Goal: Communication & Community: Answer question/provide support

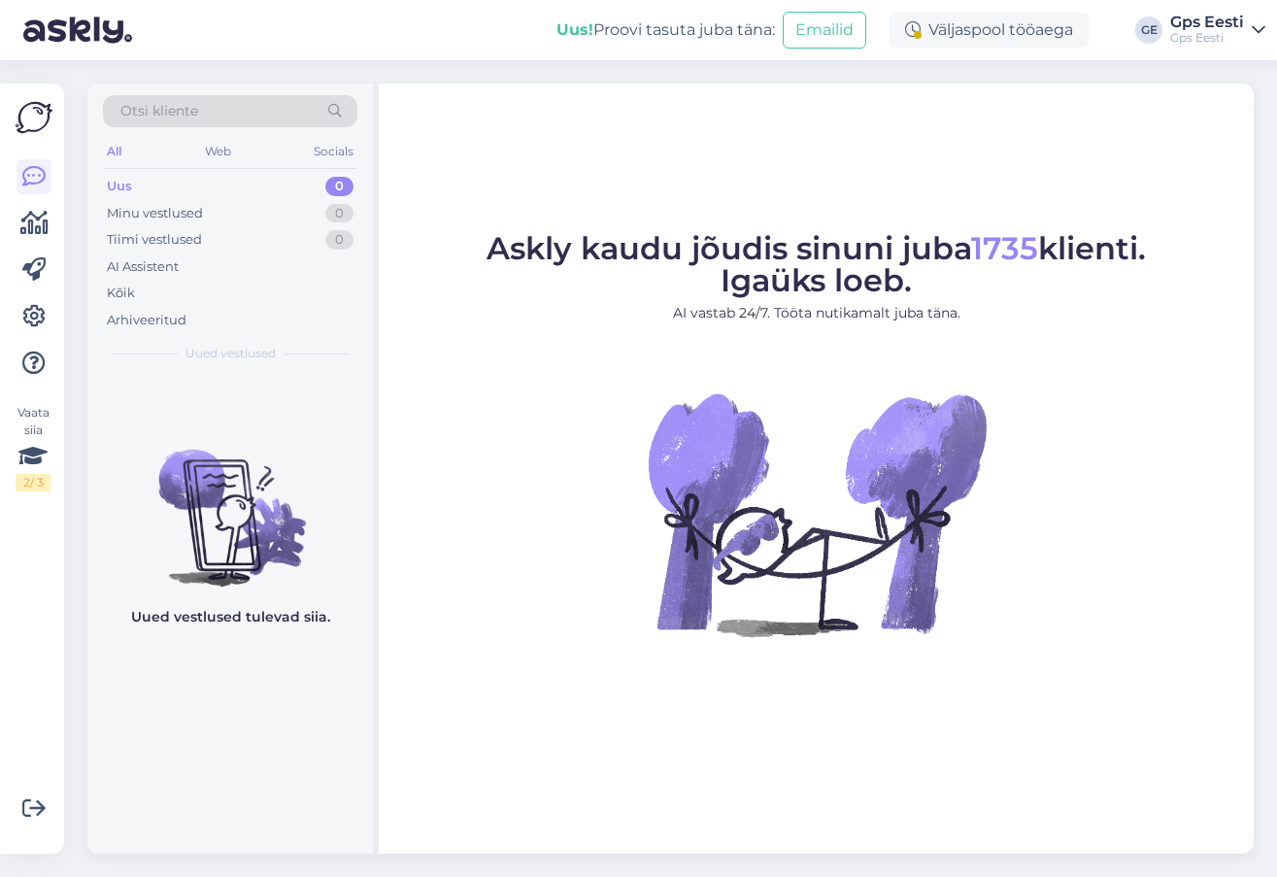
click at [727, 98] on div "Askly kaudu jõudis sinuni juba 1735 klienti. Igaüks loeb. AI vastab 24/7. Tööta…" at bounding box center [816, 469] width 875 height 770
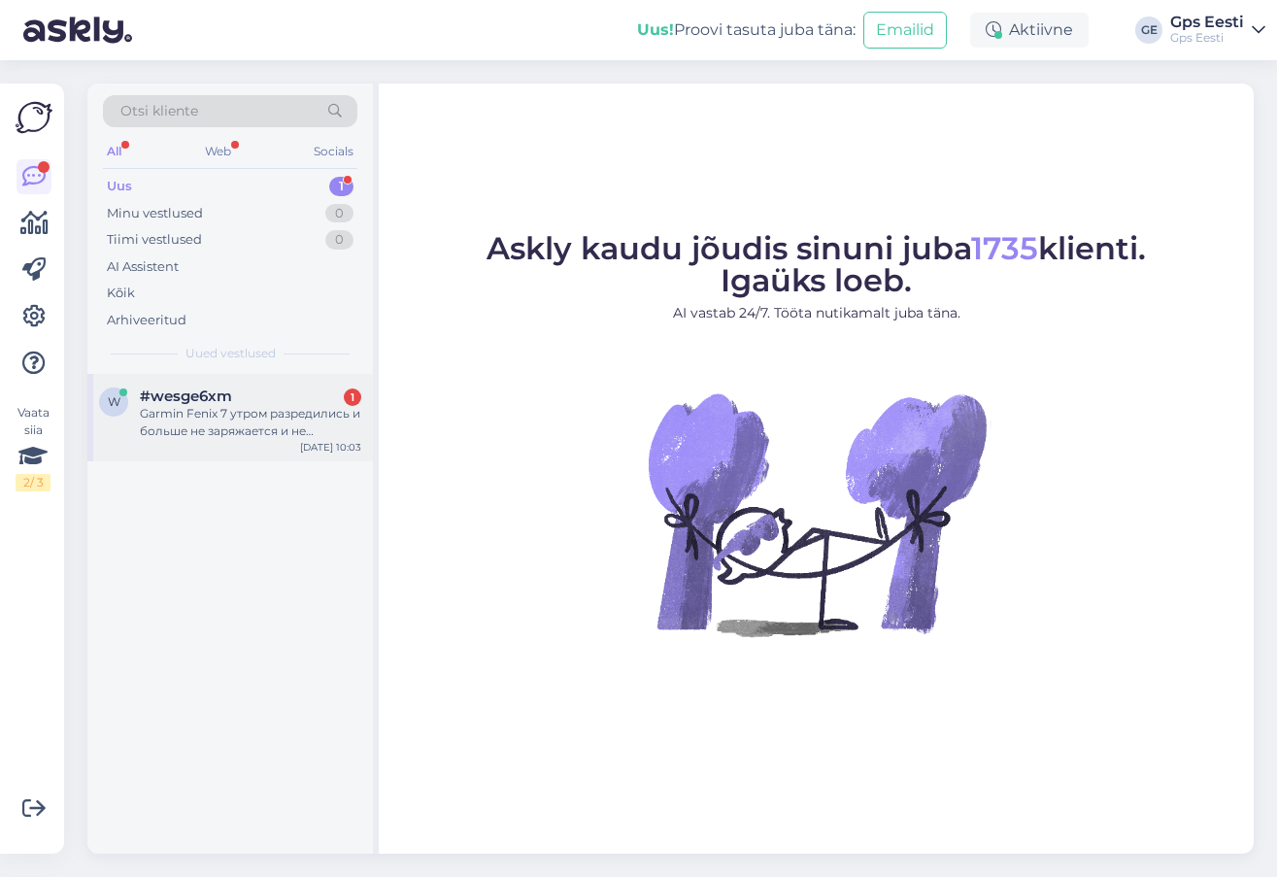
click at [178, 404] on span "#wesge6xm" at bounding box center [186, 396] width 92 height 17
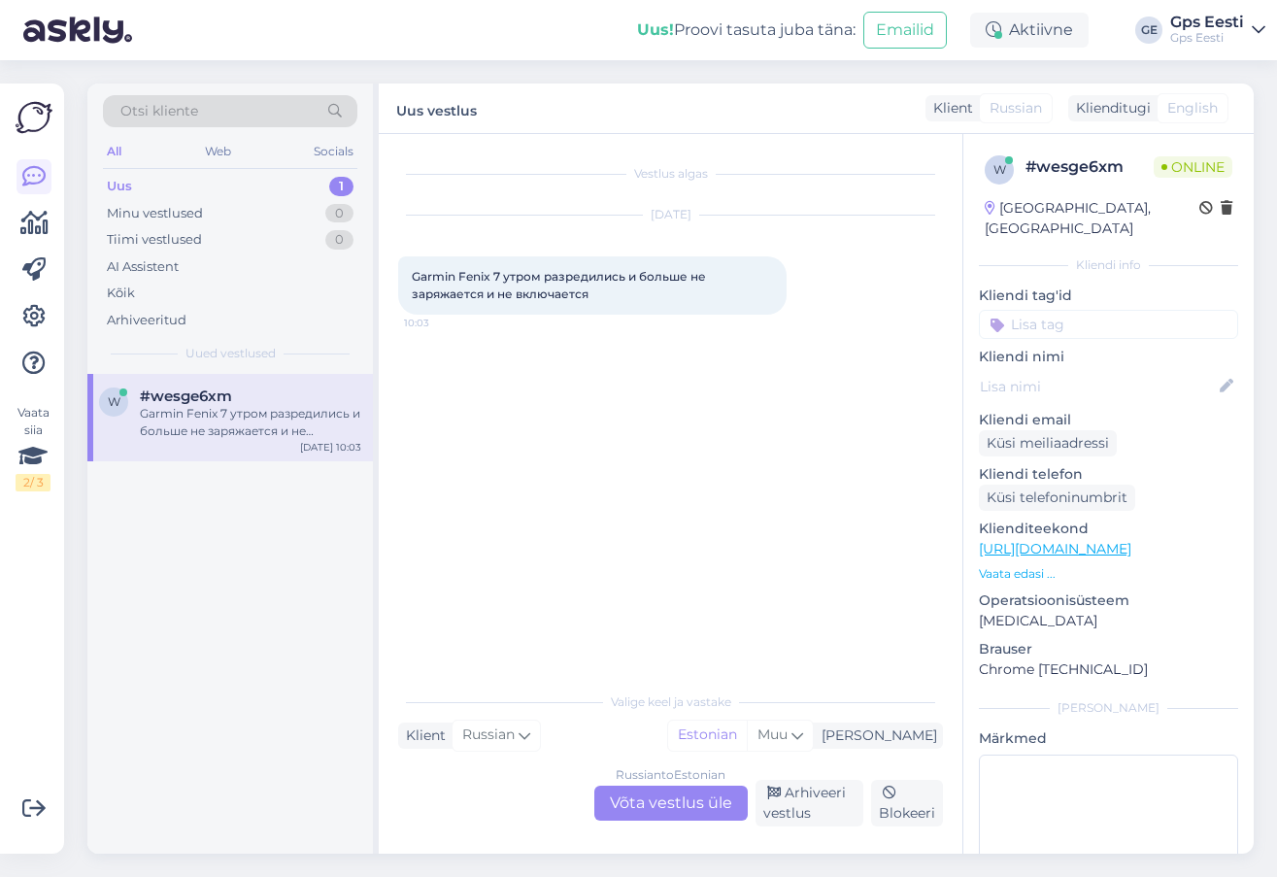
click at [632, 804] on div "Russian to Estonian Võta vestlus üle" at bounding box center [670, 803] width 153 height 35
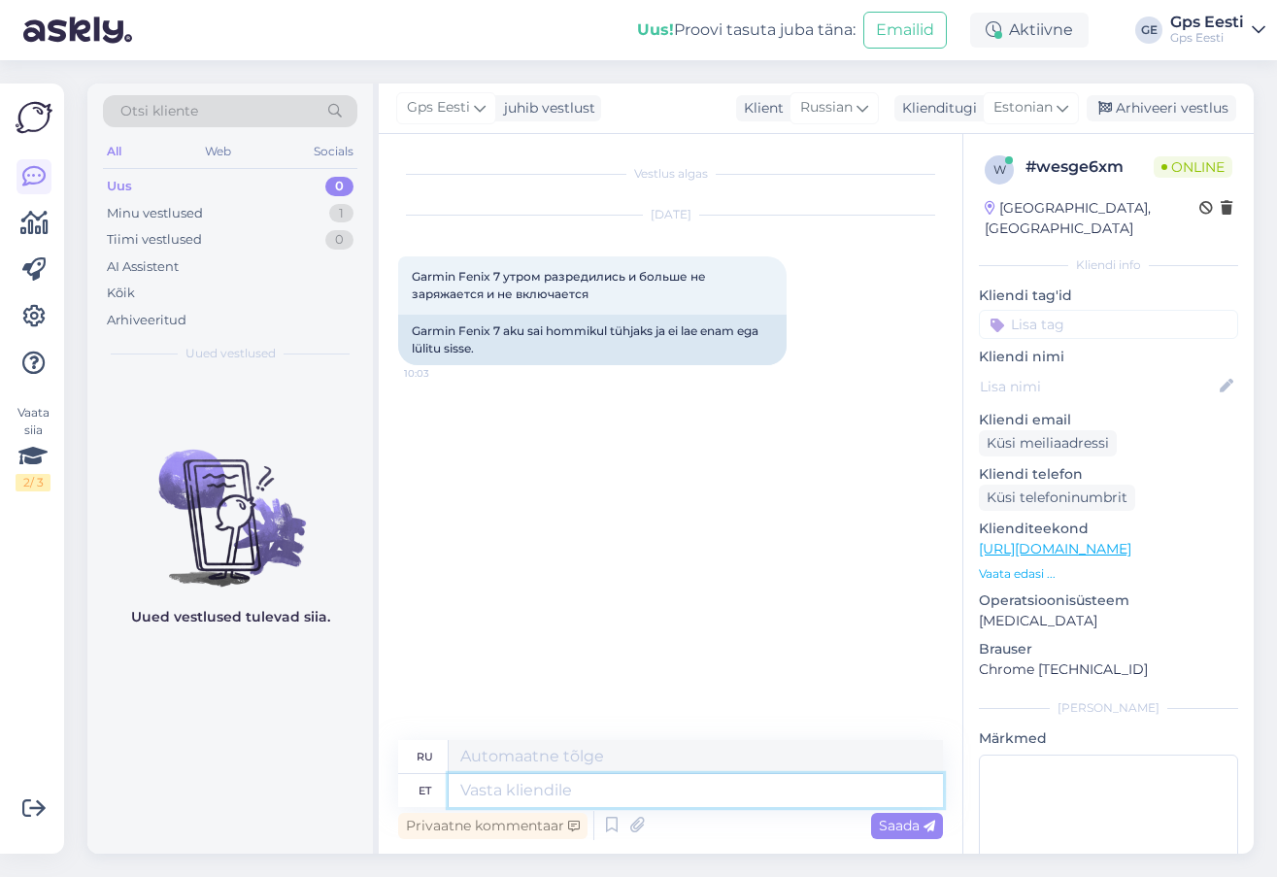
click at [491, 791] on textarea at bounding box center [696, 790] width 494 height 33
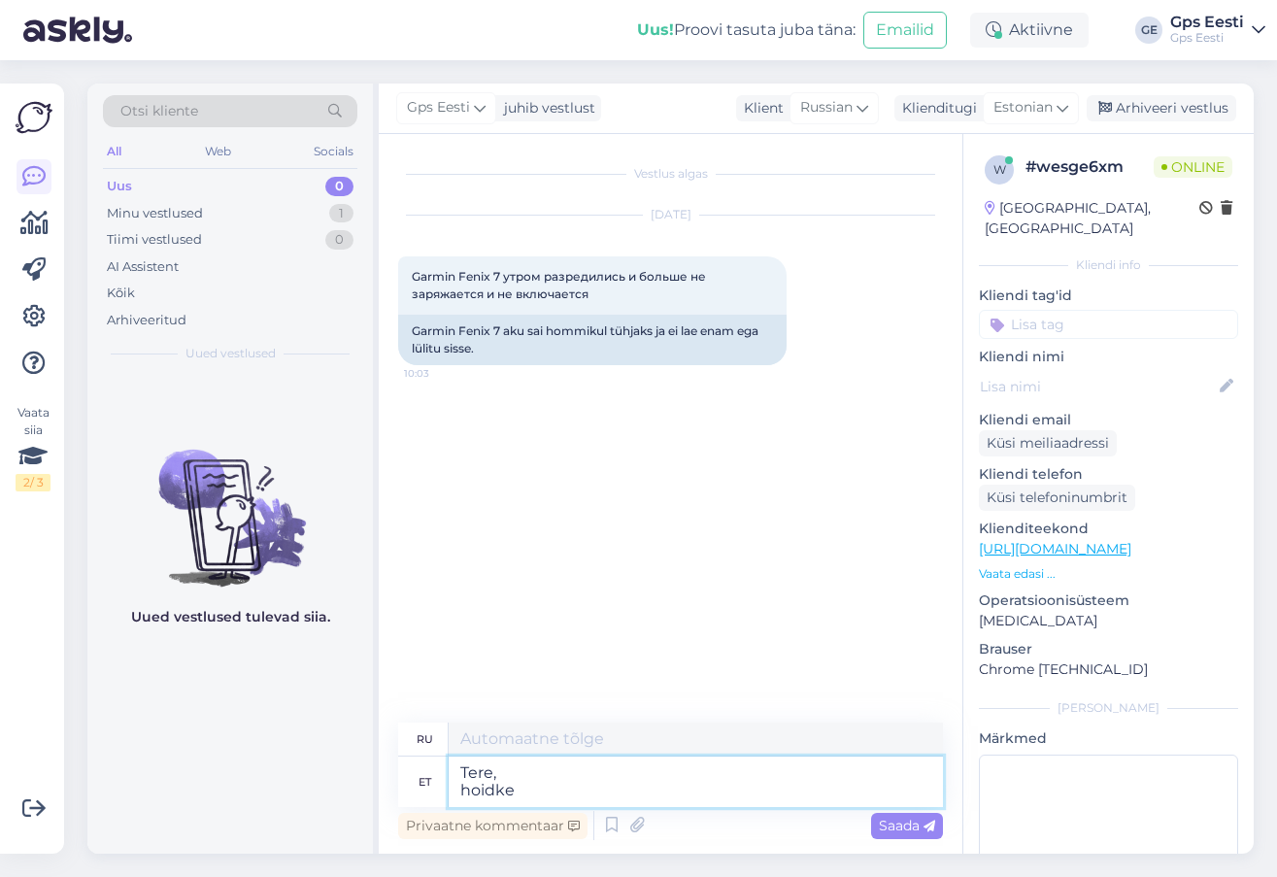
type textarea "Tere, hoidke"
type textarea "Привет, подожди"
type textarea "Tere, hoidke "Light" n"
type textarea "Привет, держи "Свет""
type textarea "Tere, hoidke "Light" nuppu al"
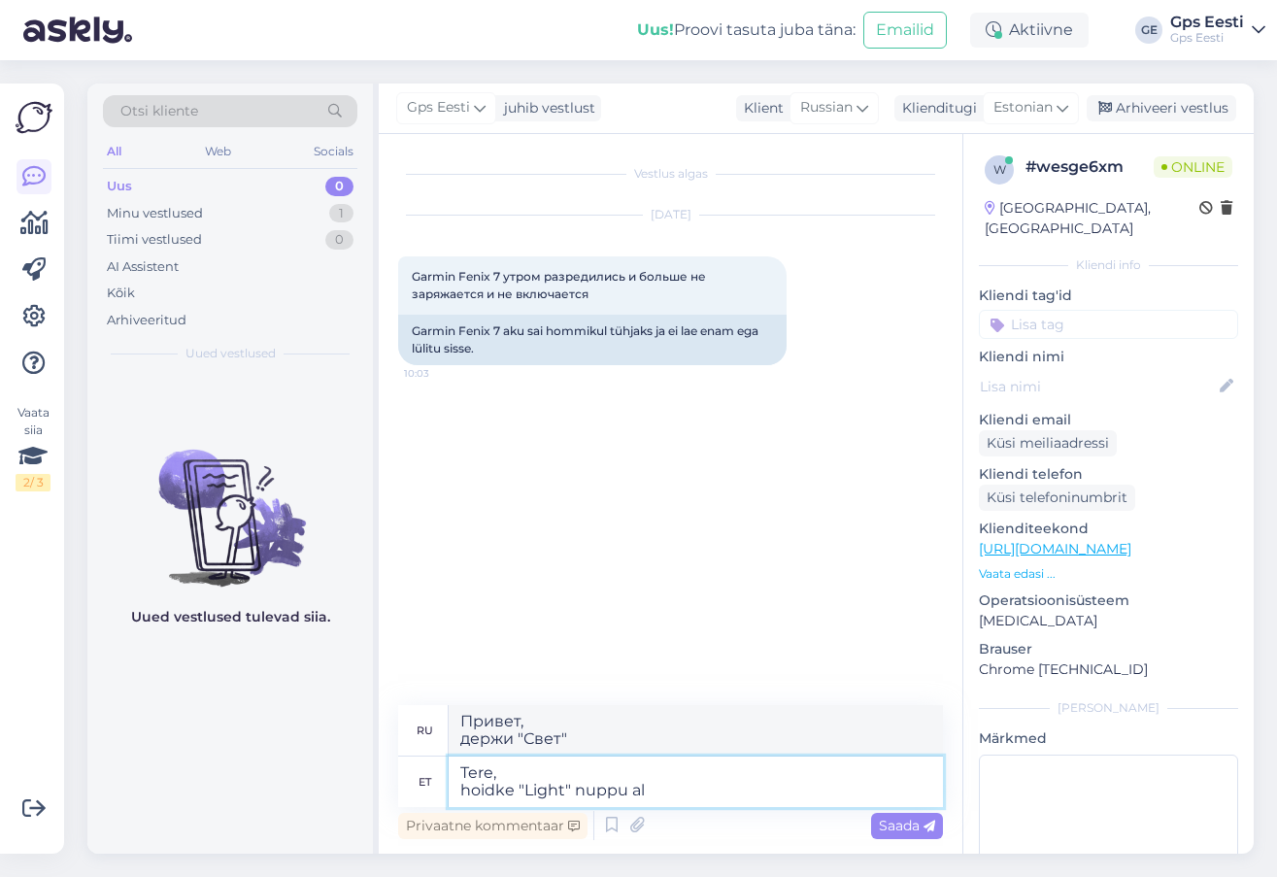
type textarea "Привет, держи кнопку «Свет»"
type textarea "Tere, hoidke "Light" nuppu all"
type textarea "Здравствуйте, удерживайте кнопку «Свет»"
type textarea "Tere, hoidke "Light" nuppu all 1-2"
type textarea "Здравствуйте, удерживайте кнопку «Свет» 1-2"
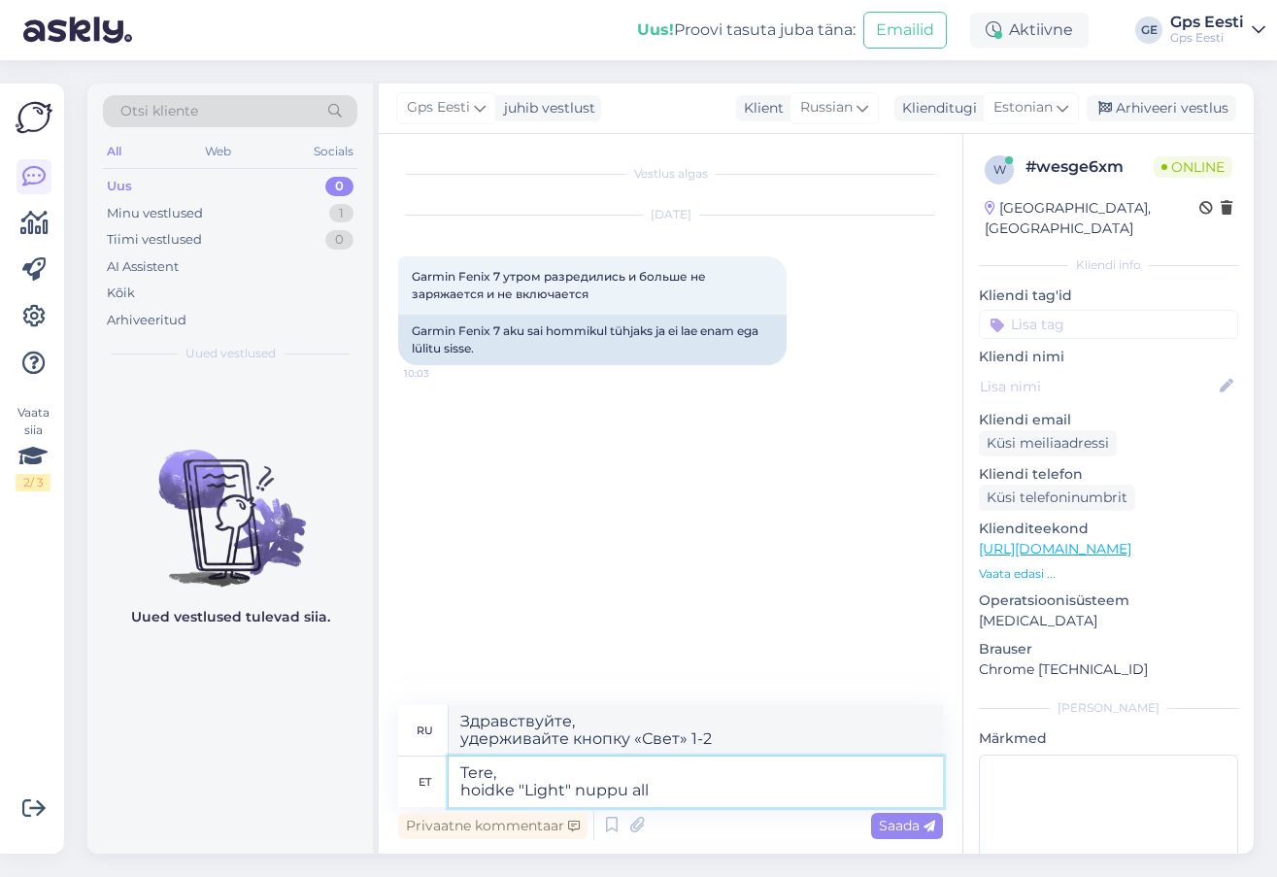
type textarea "Tere, hoidke "Light" nuppu all 2"
type textarea "Здравствуйте, удерживайте кнопку «Свет»"
type textarea "Tere, hoidke "Light" nuppu all 2-3minutit kui"
type textarea "Здравствуйте, удерживайте кнопку «Свет» в течение 2-3 минут, когда"
type textarea "Tere, hoidke "Light" nuppu all 2-3minutit [PERSON_NAME] o"
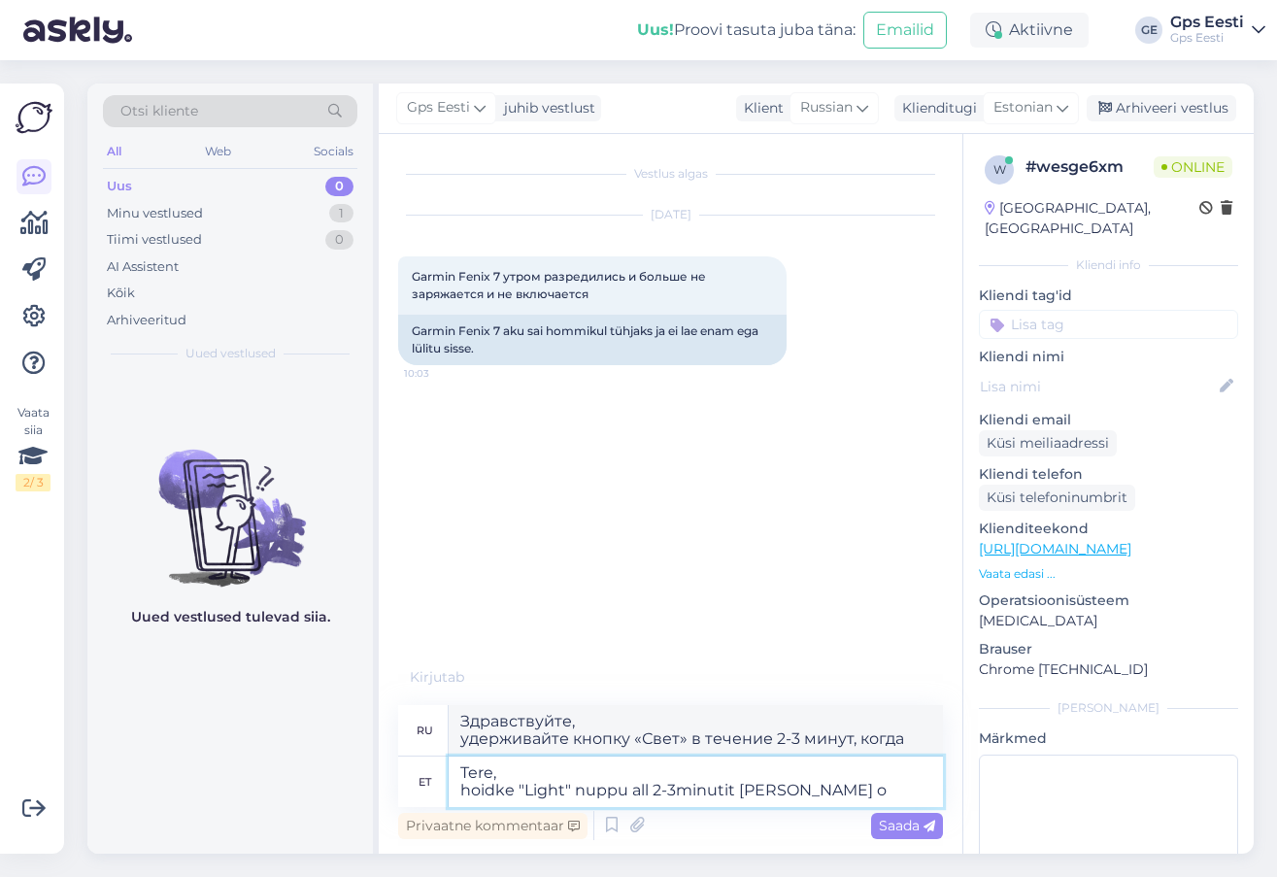
type textarea "Здравствуйте, нажмите удерживайте кнопку «Свет» в течение 2–3 минут, пока устро…"
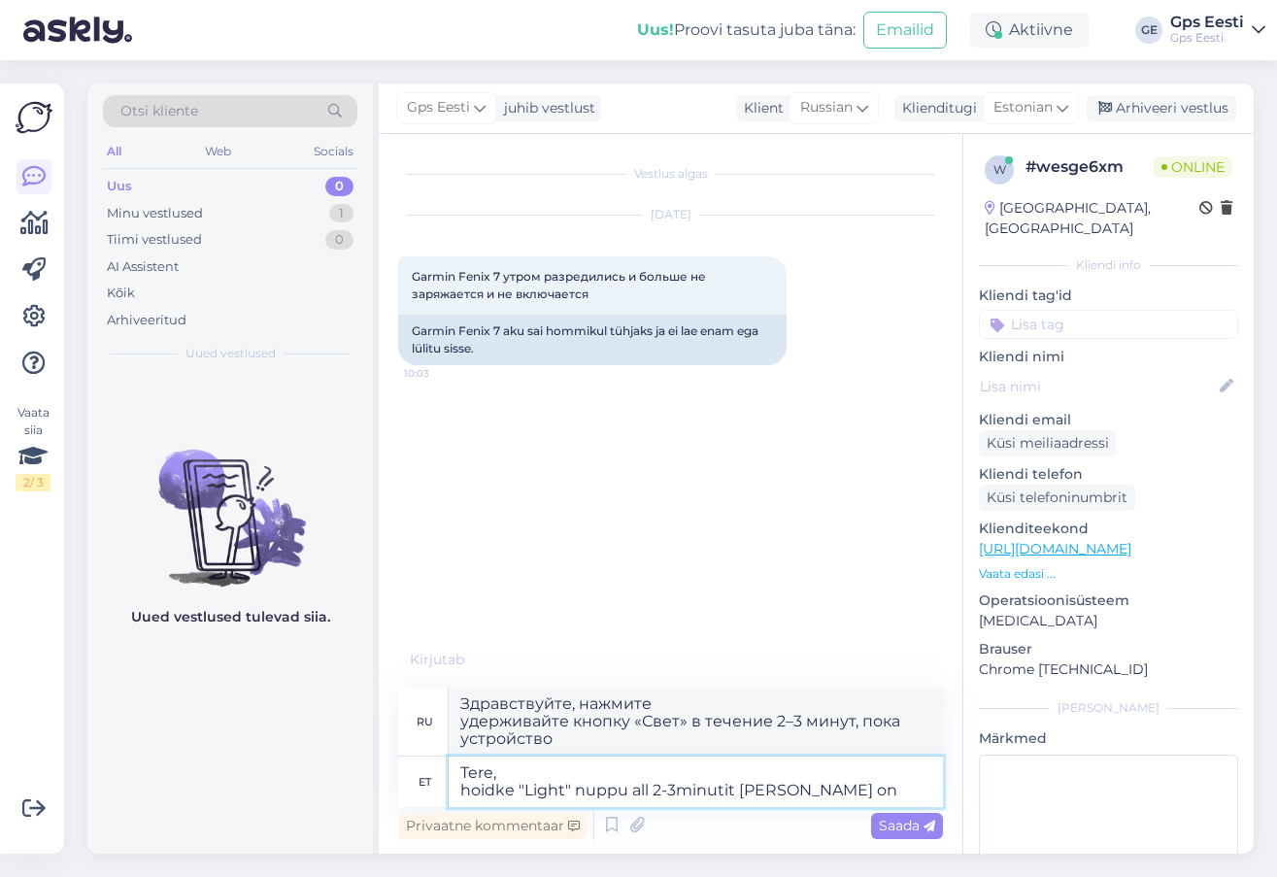
type textarea "Tere, hoidke "Light" nuppu all 2-3minutit [PERSON_NAME] on"
type textarea "Здравствуйте, нажмите удерживайте кнопку «Свет» в течение 2-3 минут, когда устр…"
type textarea "Tere, hoidke "Light" nuppu all 2-3minutit [PERSON_NAME] on laadimas."
type textarea "Здравствуйте, кнопку «Свет» в течение 2–3 минут, пока устройство заряжается."
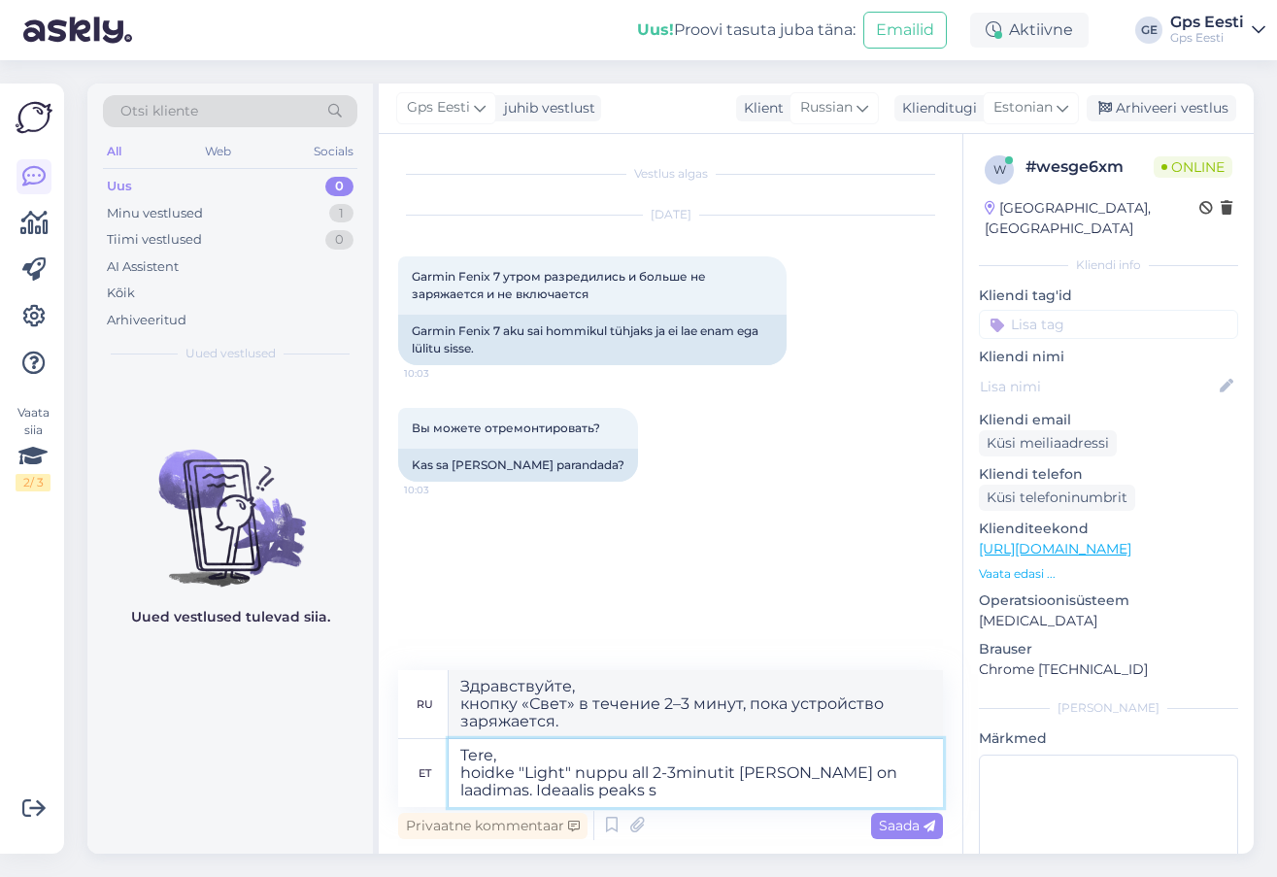
type textarea "Tere, hoidke "Light" nuppu all 2-3minutit [PERSON_NAME] on laadimas. Ideaalis p…"
type textarea "Здравствуйте! Удерживайте кнопку «Light» нажатой 2–3 минуты, пока устройство за…"
type textarea "Tere, hoidke "Light" nuppu all 2-3minutit [PERSON_NAME] on laadimas. Ideaalis p…"
type textarea "Привет! кнопку «Свет» нажатой 2–3 минуты, пока устройство заряжается. В идеале …"
type textarea "Tere, hoidke "Light" nuppu all 2-3minutit [PERSON_NAME] on laadimas. Ideaalis p…"
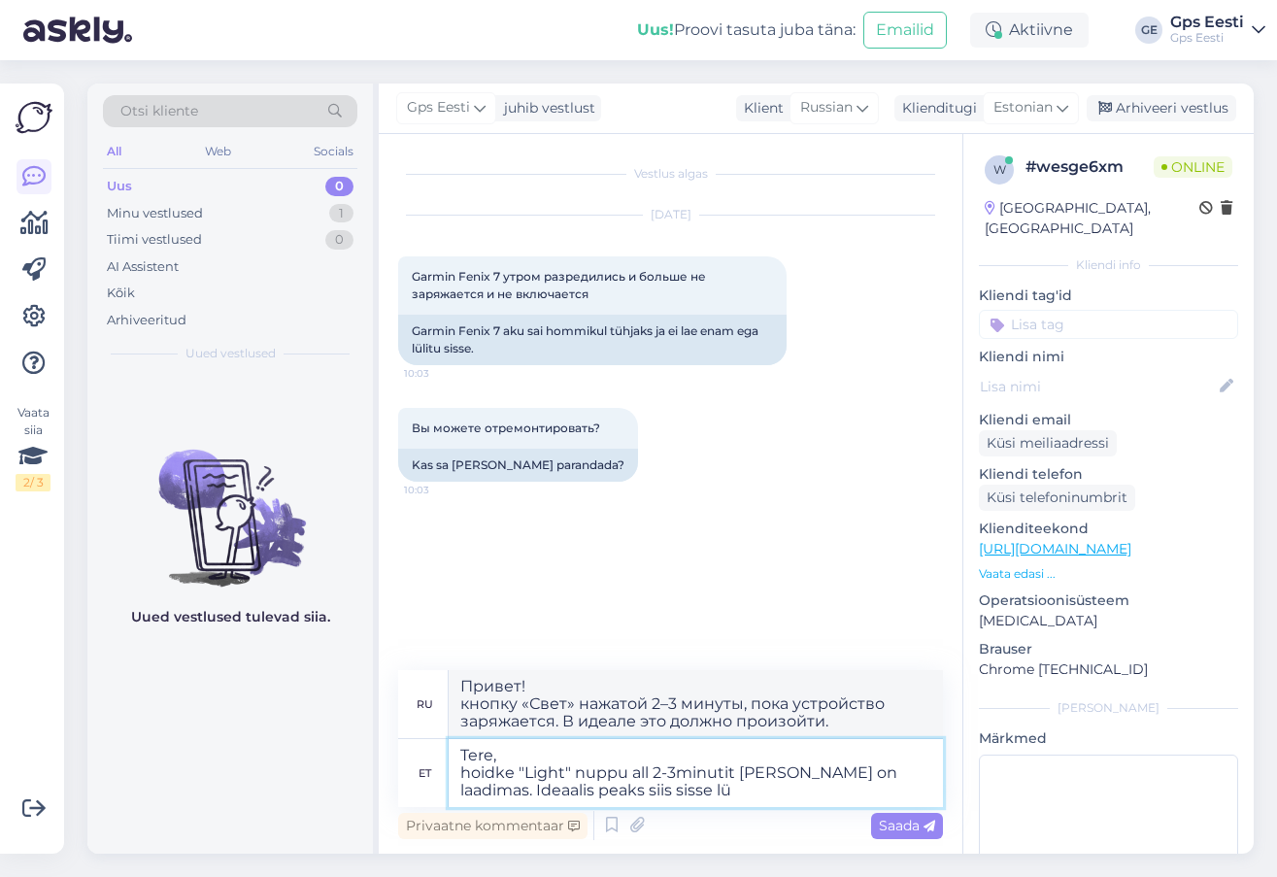
type textarea "Привет! кнопку «Свет» нажатой 2–3 минуты, пока устройство заряжается. В идеале,…"
type textarea "Tere, hoidke "Light" nuppu all 2-3minutit [PERSON_NAME] on laadimas. Ideaalis p…"
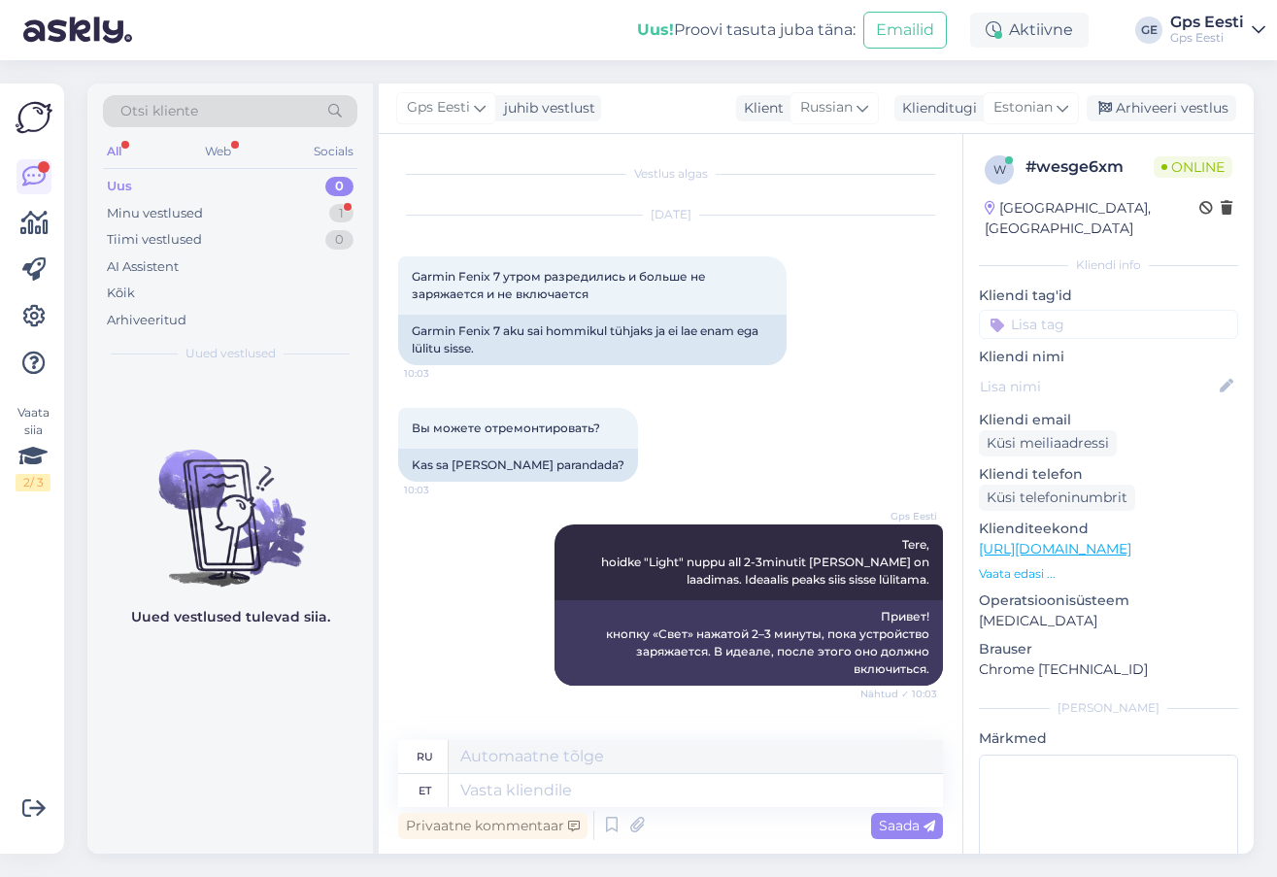
scroll to position [101, 0]
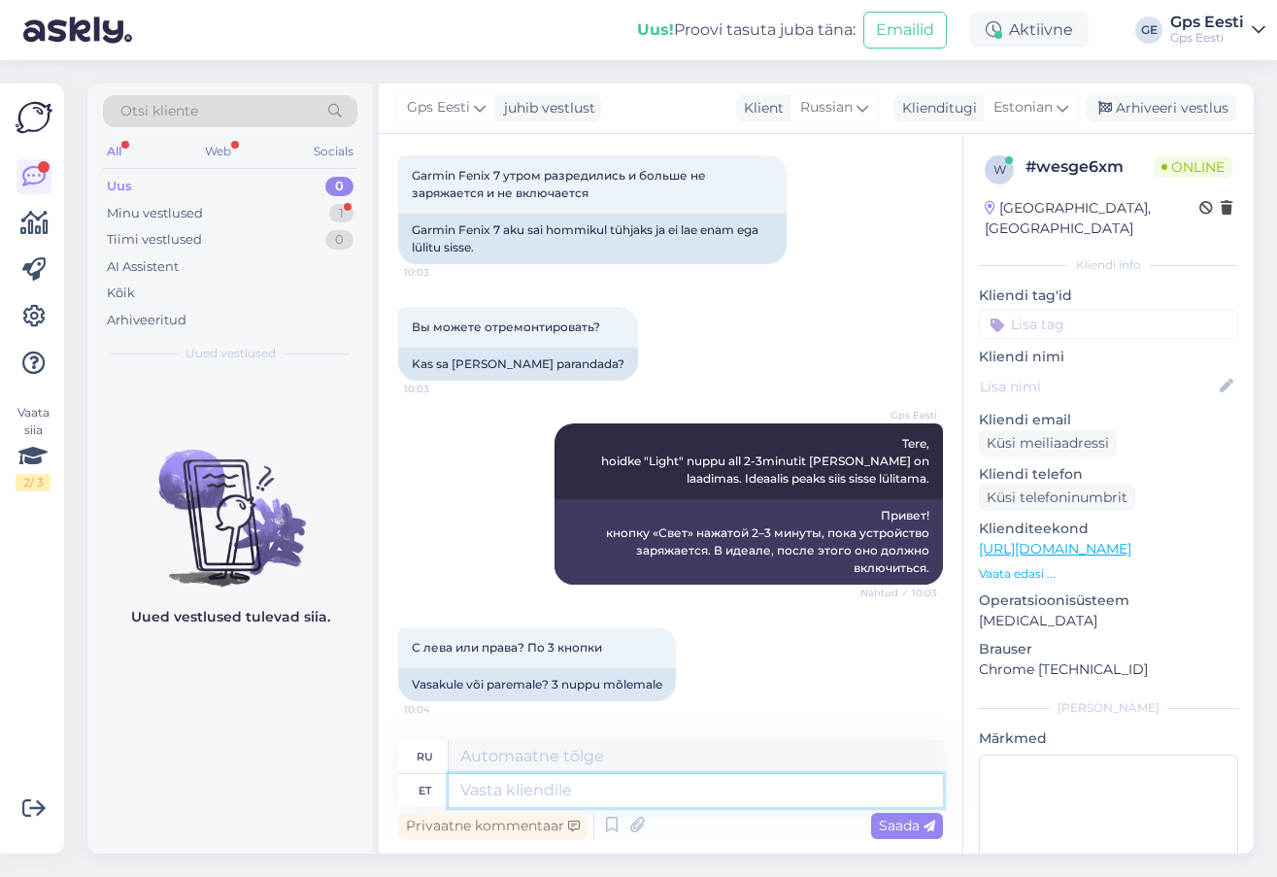
click at [522, 793] on textarea at bounding box center [696, 790] width 494 height 33
type textarea "Üleval"
type textarea "Наверху"
type textarea "Üleval vasakul."
type textarea "Вверху слева."
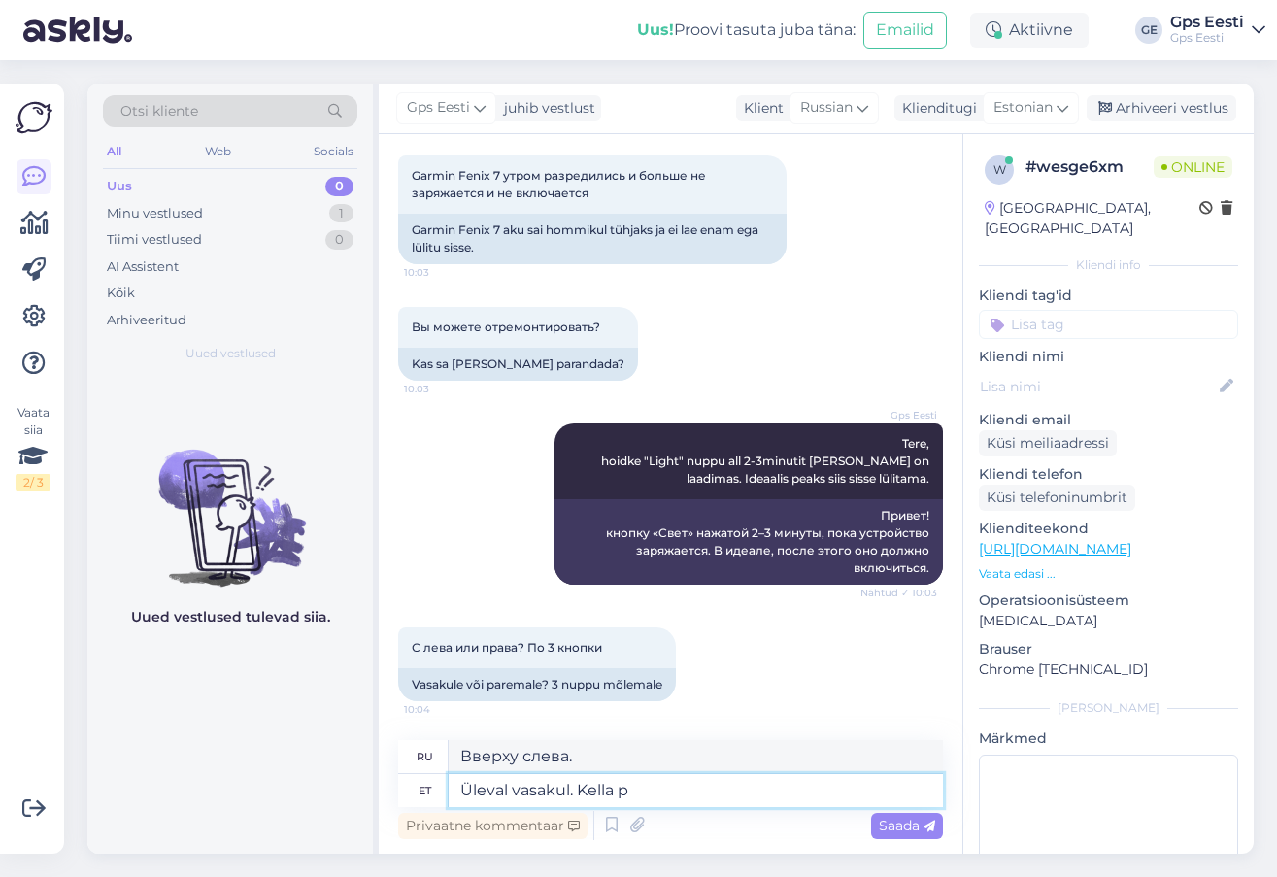
type textarea "Üleval vasakul. Kella pe"
type textarea "Вверху слева. Часы."
type textarea "Üleval vasakul. [PERSON_NAME] k"
type textarea "Вверху слева. На часах."
type textarea "Üleval vasakul. [PERSON_NAME] kirjas"
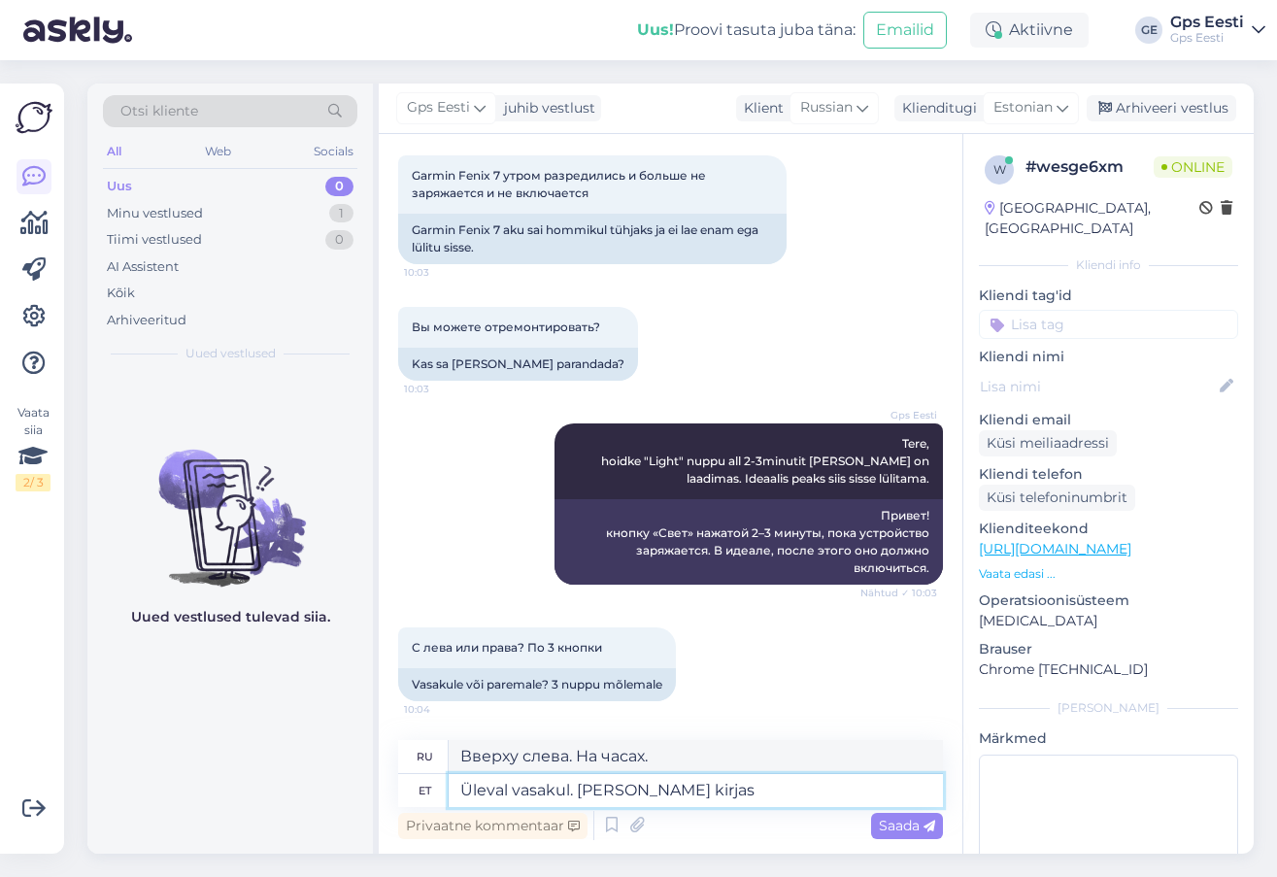
type textarea "Вверху слева. Часы показывают:"
type textarea "Üleval vasakul. [PERSON_NAME] kirjas "Light" nup"
type textarea "Вверху слева. На часах написано «Свет»."
type textarea "Üleval vasakul. [PERSON_NAME] kirjas "Light" nupu j"
type textarea "Вверху слева. На часах написано «Кнопка света»."
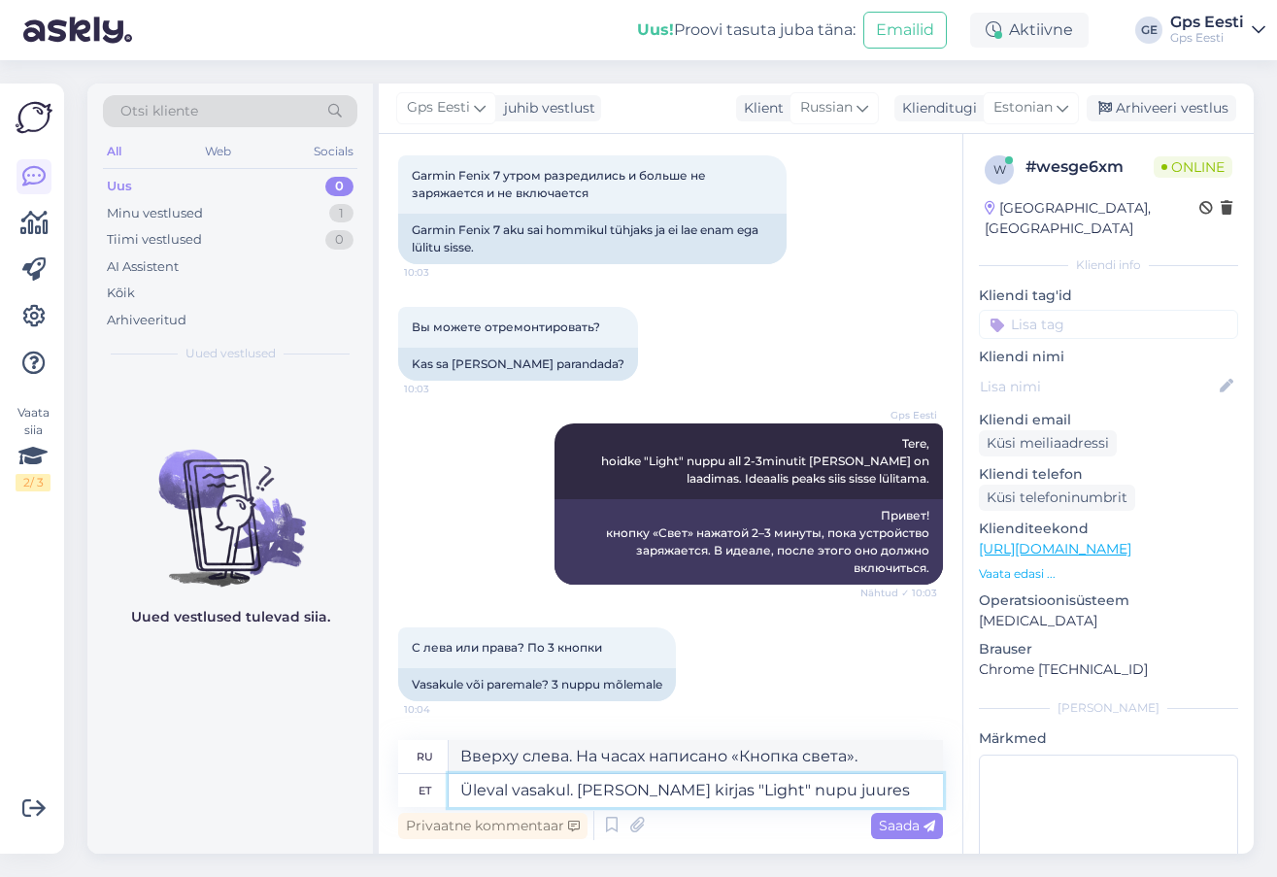
type textarea "Üleval vasakul. [PERSON_NAME] kirjas "Light" nupu juures."
type textarea "Вверху слева. Рядом с кнопкой на часах написано «Свет»."
type textarea "Üleval vasakul. [PERSON_NAME] kirjas "Light" nupu juures."
click at [907, 791] on textarea "Üleval vasakul. [PERSON_NAME] kirjas "Light" nupu juures." at bounding box center [696, 790] width 494 height 33
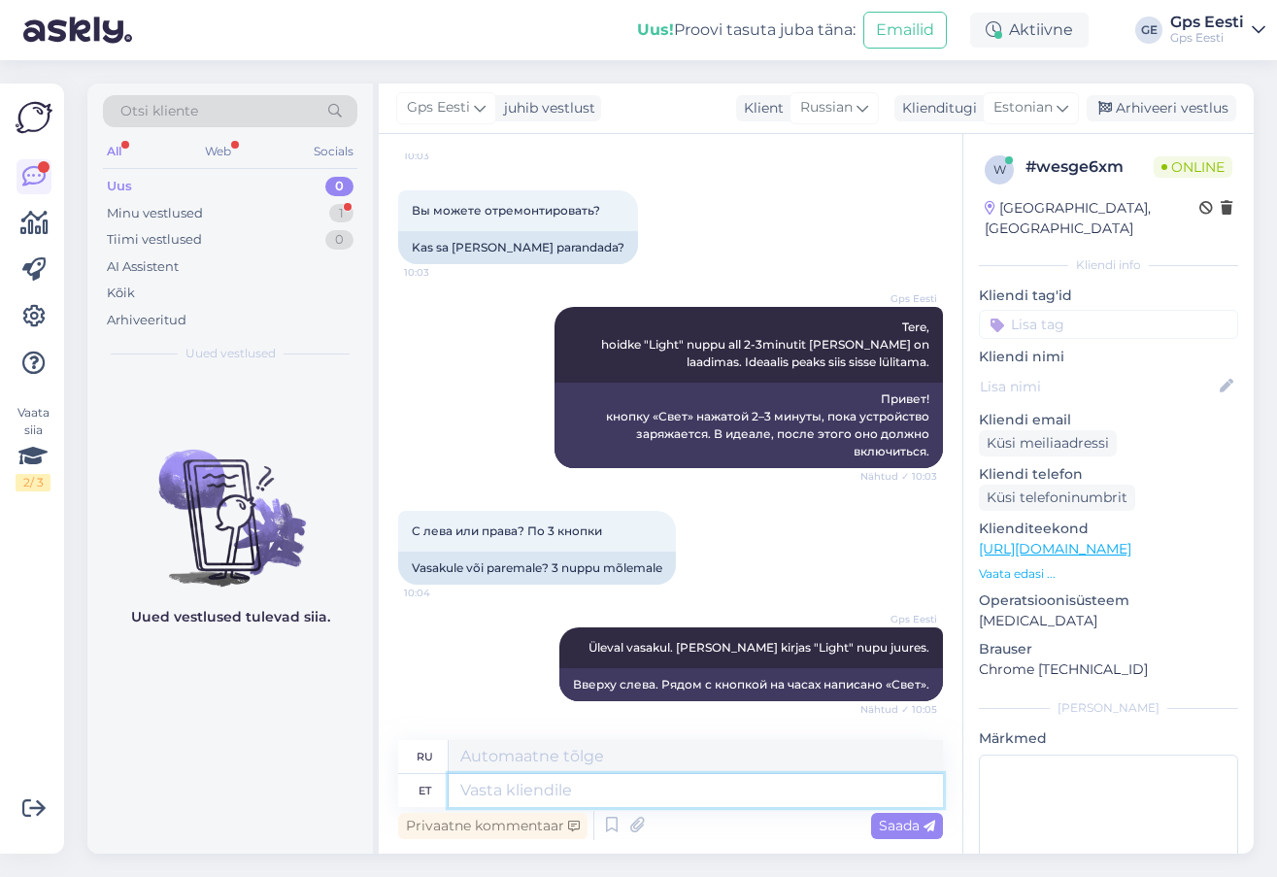
scroll to position [451, 0]
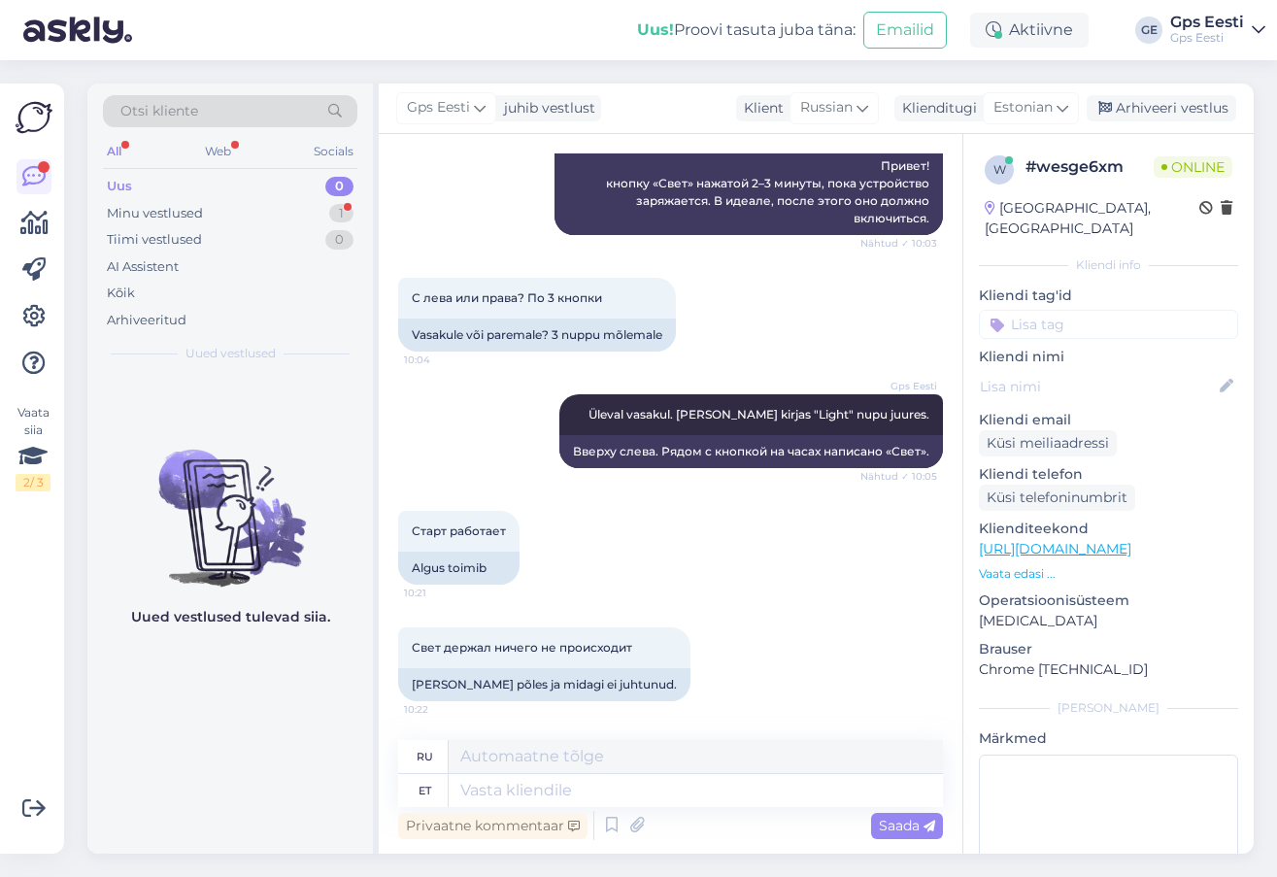
click at [198, 683] on div "Uued vestlused tulevad siia." at bounding box center [230, 614] width 286 height 480
click at [618, 792] on textarea at bounding box center [696, 790] width 494 height 33
type textarea "Soovitame"
type textarea "Мы рекомендуем"
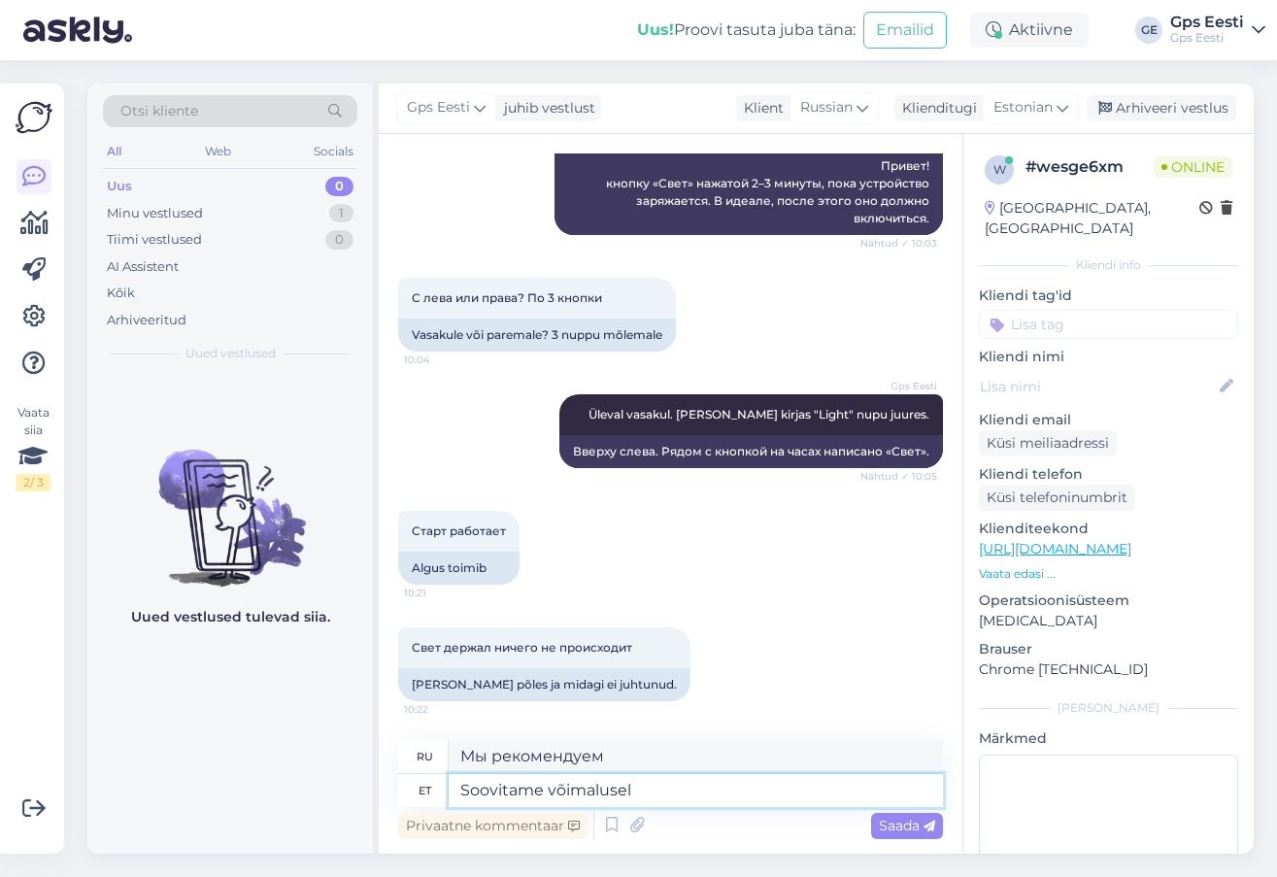
type textarea "Soovitame võimalusel"
type textarea "Мы рекомендуем, если возможно"
type textarea "Soovitame võimalusel üritada s"
type textarea "Мы рекомендуем попробовать, если это возможно."
type textarea "Soovitame võimalusel üritada seade a"
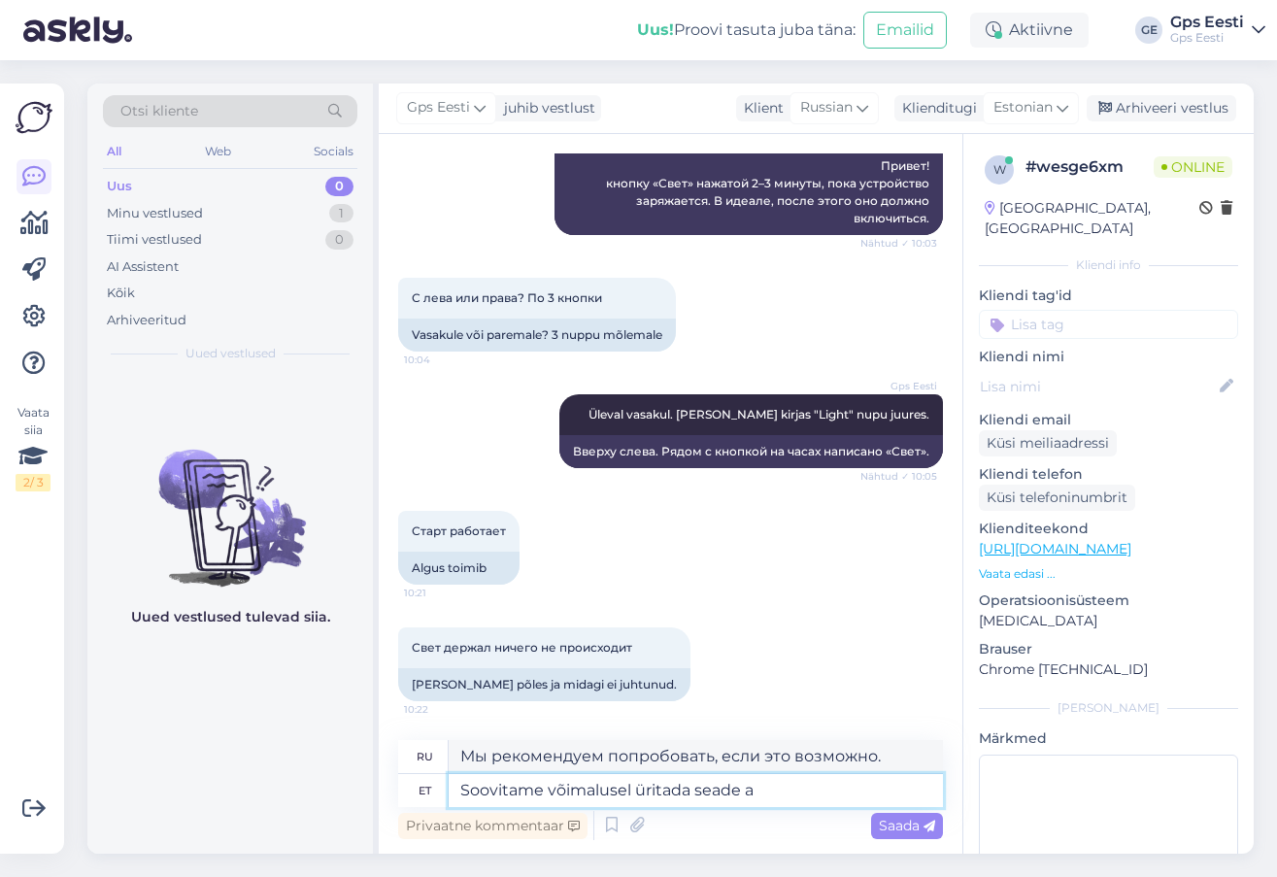
type textarea "Мы рекомендуем вам попробовать устройство, если это возможно."
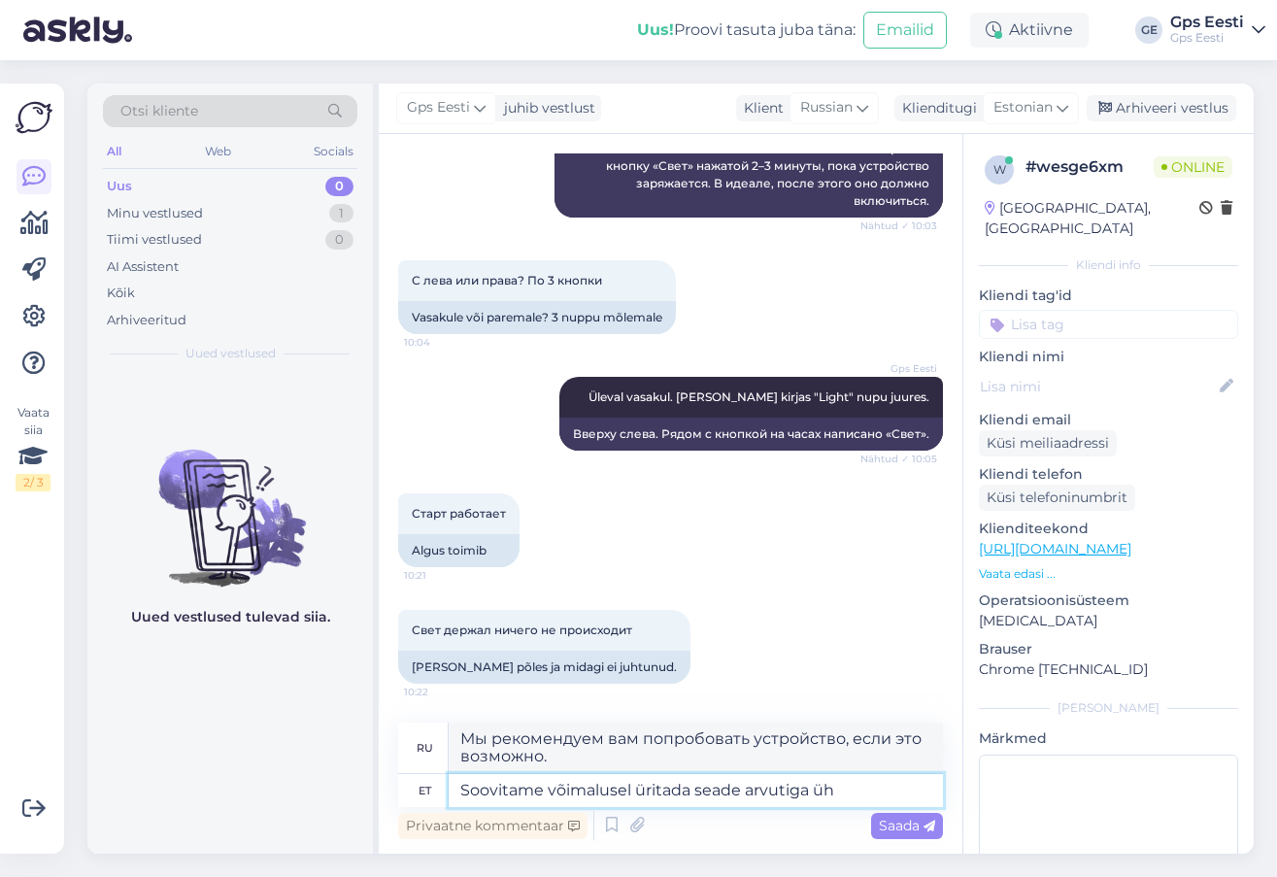
type textarea "Soovitame võimalusel üritada seade arvutiga ühe"
type textarea "Мы рекомендуем вам попробовать подключить устройство к компьютеру, если это воз…"
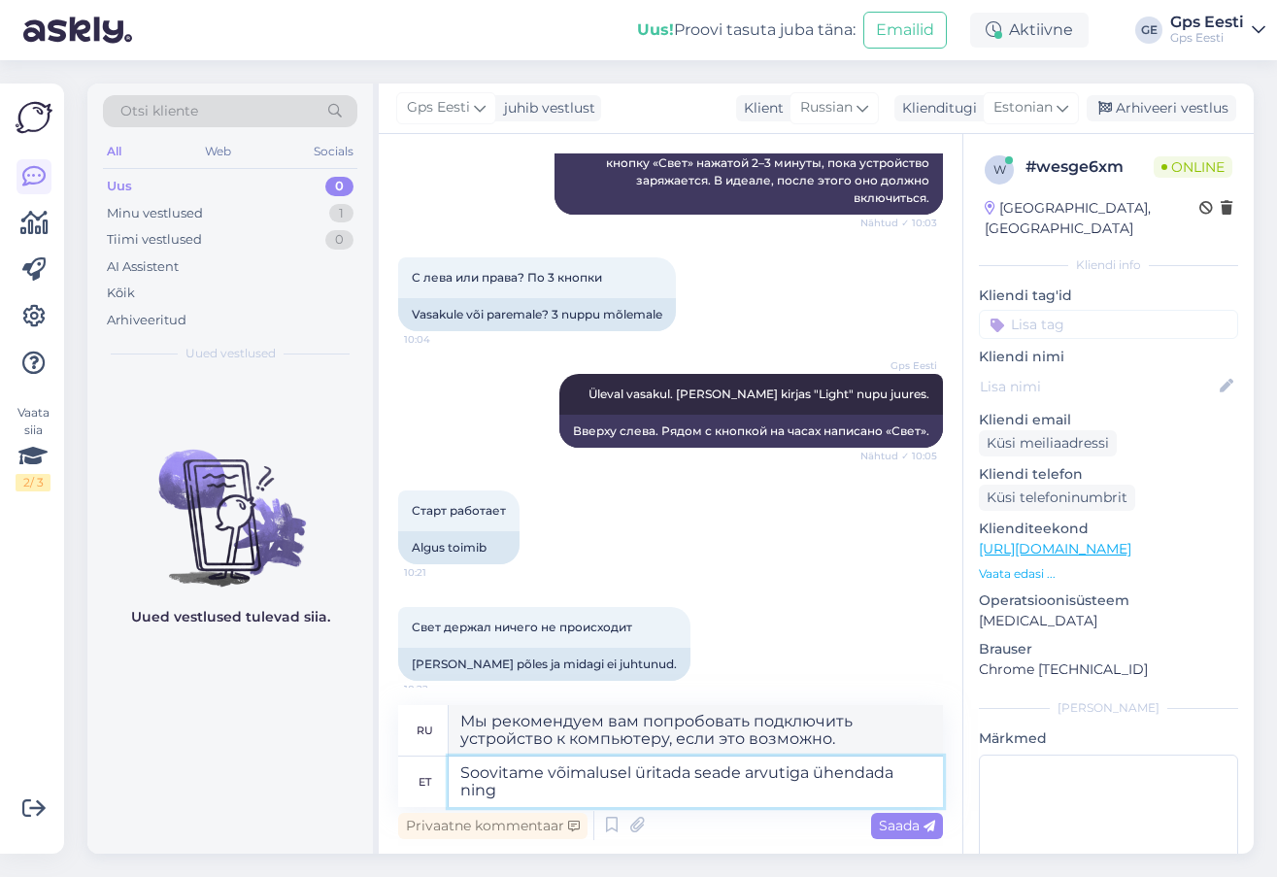
type textarea "Soovitame võimalusel üritada seade arvutiga ühendada ning k"
type textarea "Мы рекомендуем вам попробовать подключить устройство к компьютеру, если это воз…"
type textarea "Soovitame võimalusel üritada seade arvutiga ühendada ning kui ke"
type textarea "Мы рекомендуем вам попробовать подключить устройство к компьютеру, если это воз…"
type textarea "Soovitame võimalusel üritada seade arvutiga ühendada ning [PERSON_NAME] v"
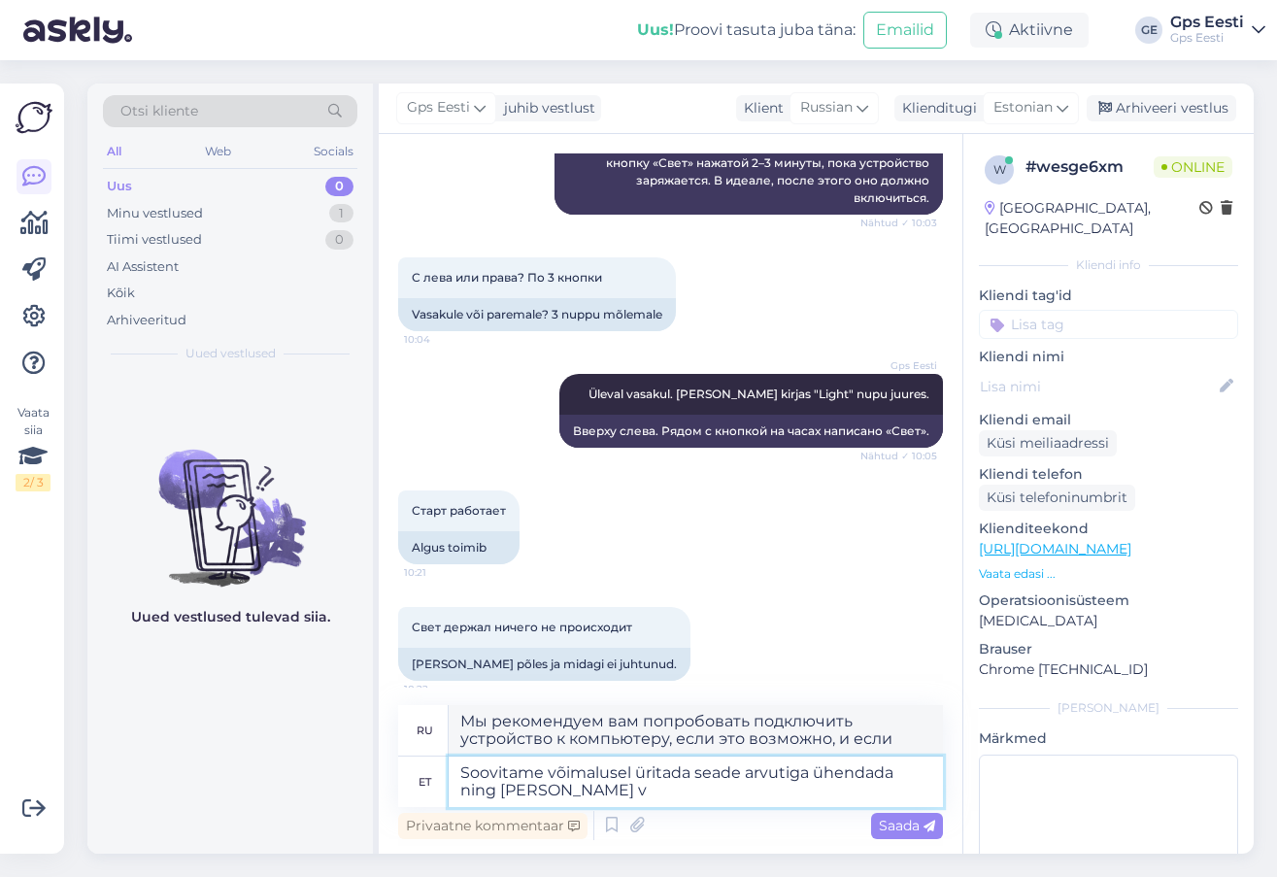
type textarea "Мы рекомендуем вам попробовать подключить устройство к компьютеру, если это воз…"
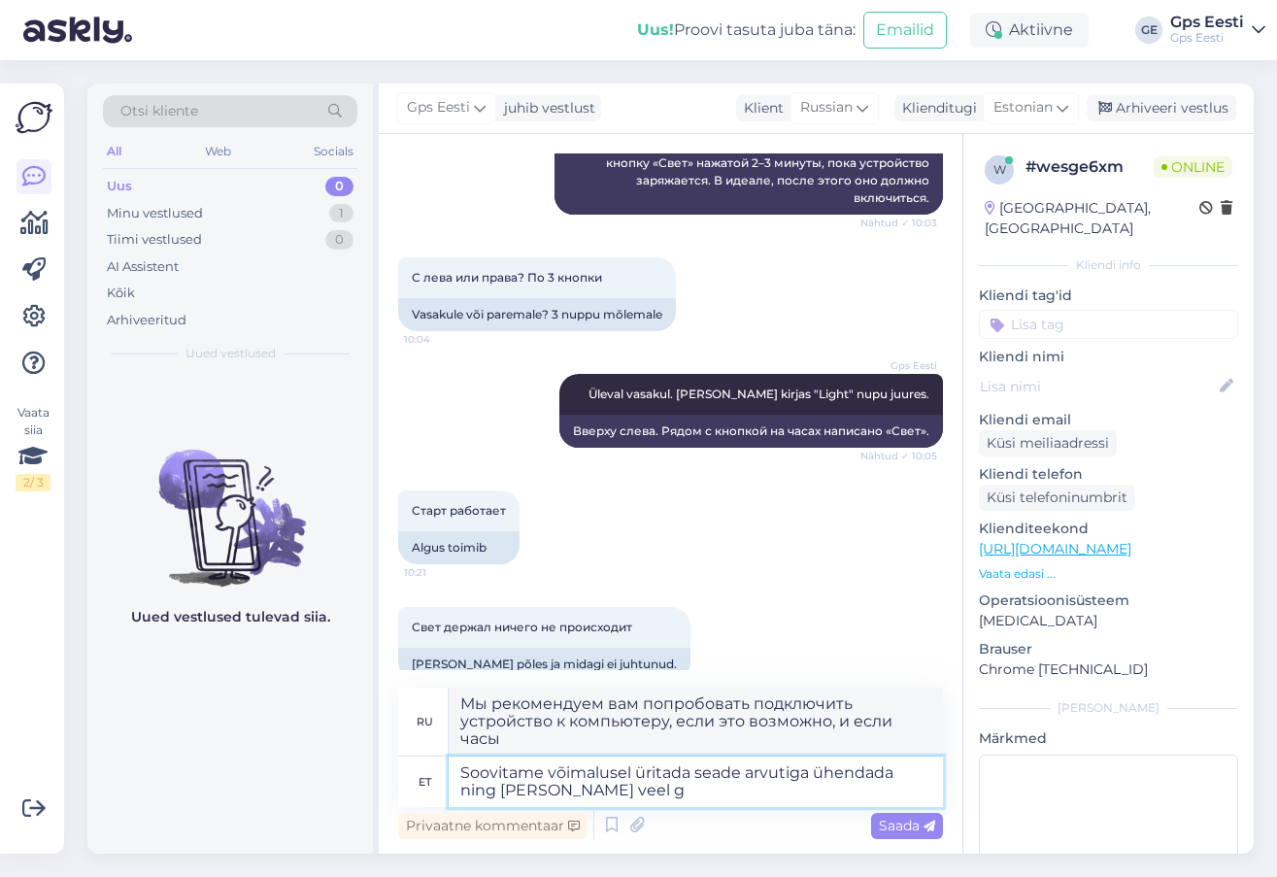
type textarea "Soovitame võimalusel üritada seade arvutiga ühendada ning [PERSON_NAME] veel ga"
type textarea "Мы рекомендуем вам попробовать подключить устройство к компьютеру, если это воз…"
type textarea "Soovitame võimalusel üritada seade arvutiga ühendada ning [PERSON_NAME] veel ga…"
type textarea "Мы рекомендуем вам попробовать подключить устройство к компьютеру, если это воз…"
type textarea "Soovitame võimalusel üritada seade arvutiga ühendada ning [PERSON_NAME] veel ga…"
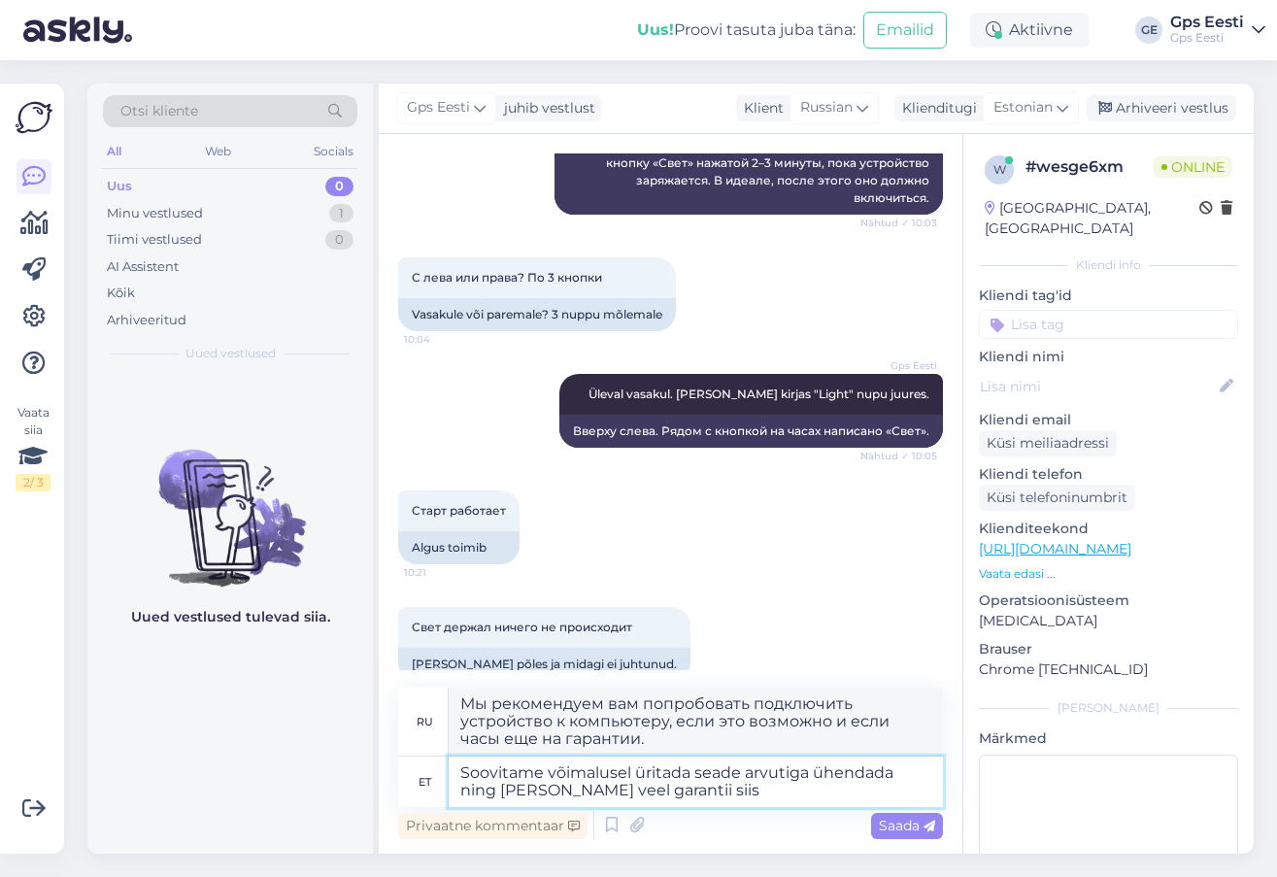
type textarea "Мы рекомендуем вам попробовать подключить устройство к компьютеру, если это воз…"
type textarea "Soovitame võimalusel üritada seade arvutiga ühendada ning [PERSON_NAME] veel ga…"
type textarea "Мы рекомендуем вам попробовать подключить устройство к компьютеру, если это воз…"
type textarea "Soovitame võimalusel üritada seade arvutiga ühendada ning [PERSON_NAME] veel ga…"
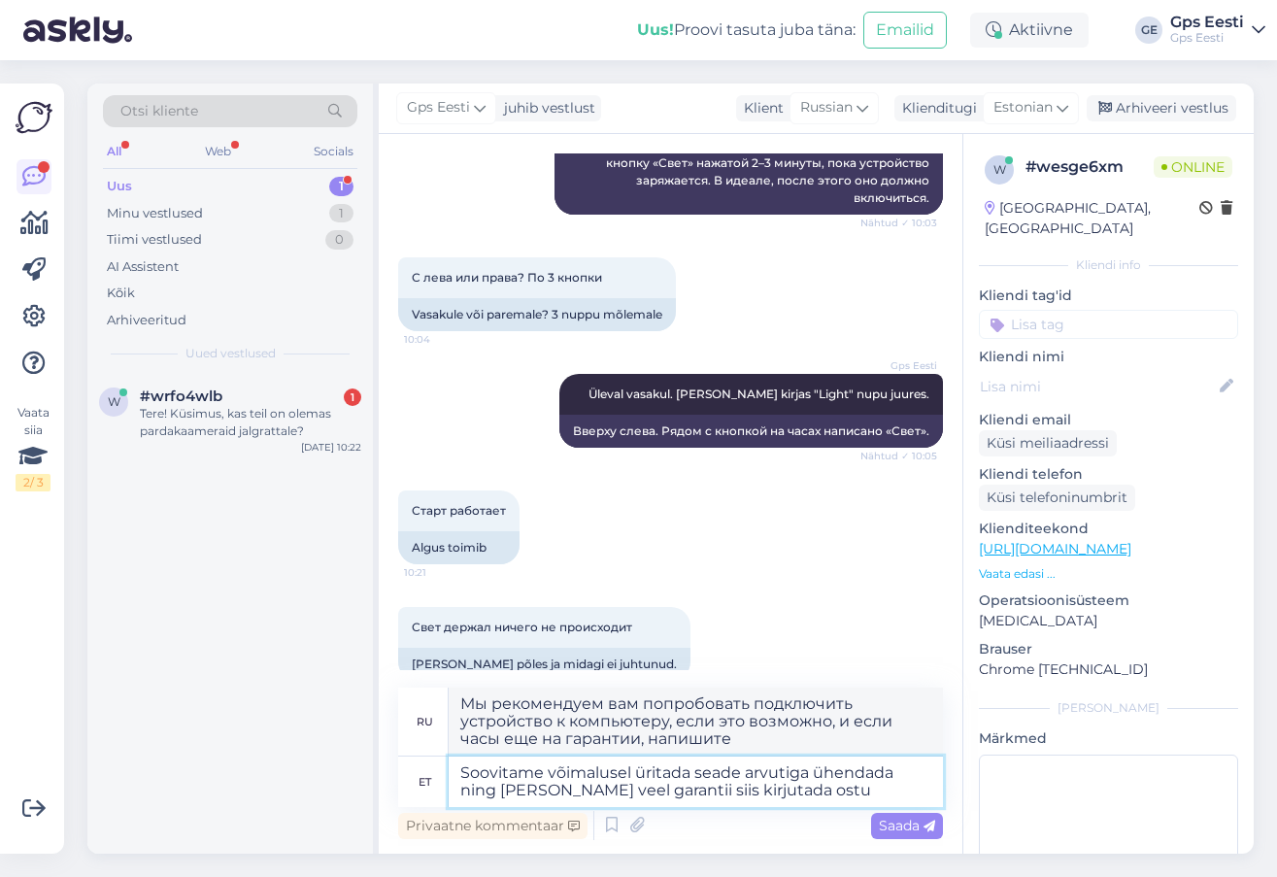
type textarea "Мы рекомендуем вам попробовать подключить устройство к компьютеру, если это воз…"
type textarea "Soovitame võimalusel üritada seade arvutiga ühendada ning [PERSON_NAME] veel ga…"
type textarea "Мы рекомендуем вам попробовать подключить устройство к компьютеру, если это воз…"
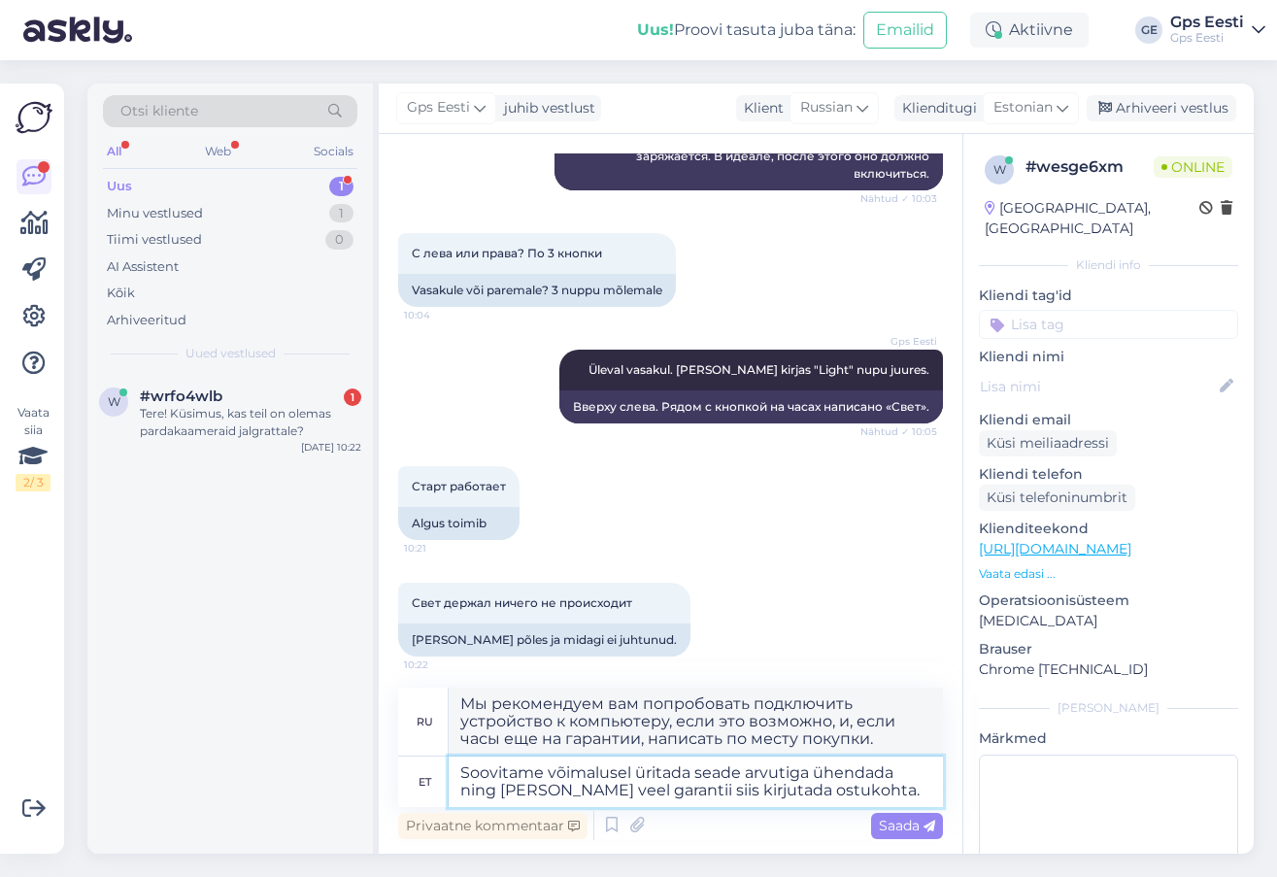
scroll to position [503, 0]
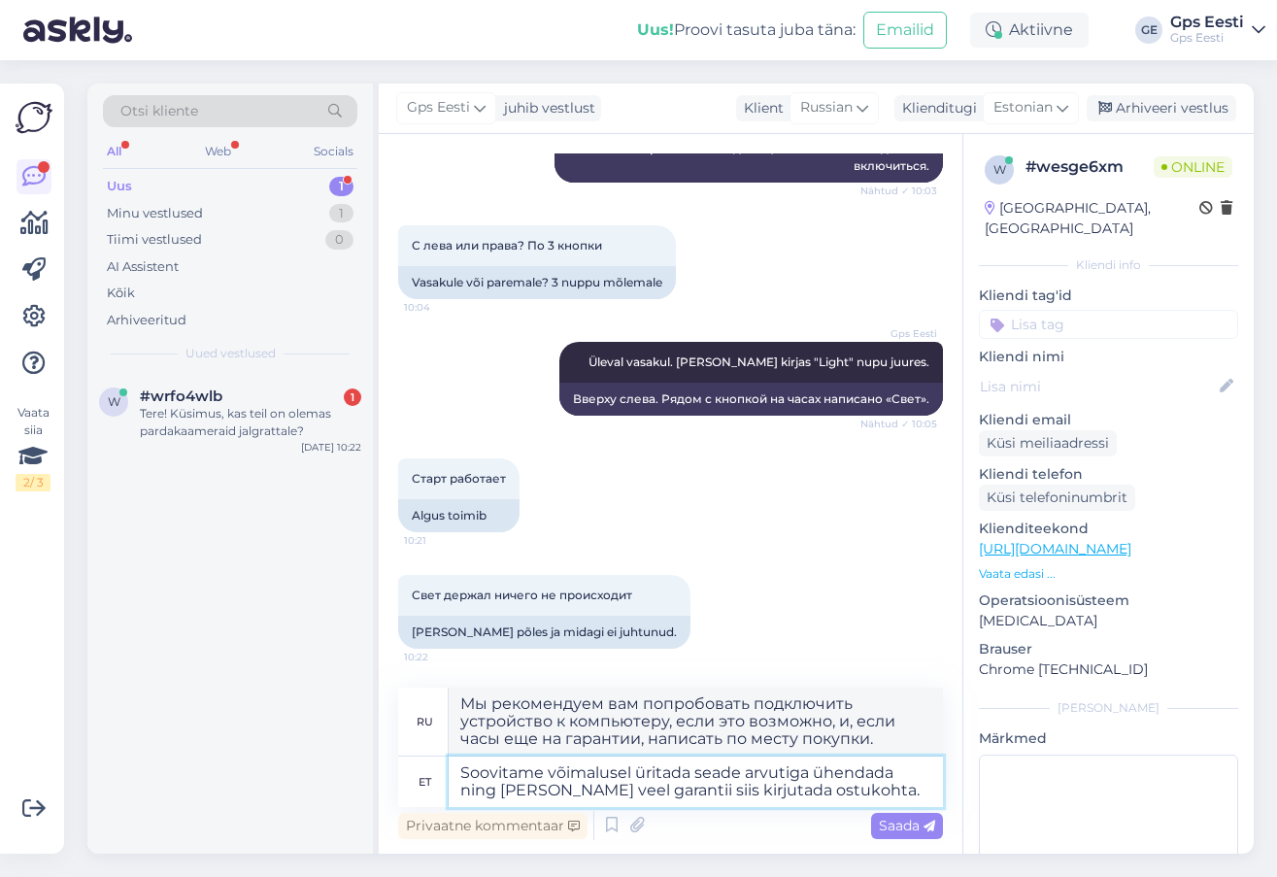
click at [884, 790] on textarea "Soovitame võimalusel üritada seade arvutiga ühendada ning [PERSON_NAME] veel ga…" at bounding box center [696, 782] width 494 height 51
click at [929, 770] on textarea "Soovitame võimalusel üritada seade arvutiga ühendada ning [PERSON_NAME] veel ga…" at bounding box center [696, 782] width 494 height 51
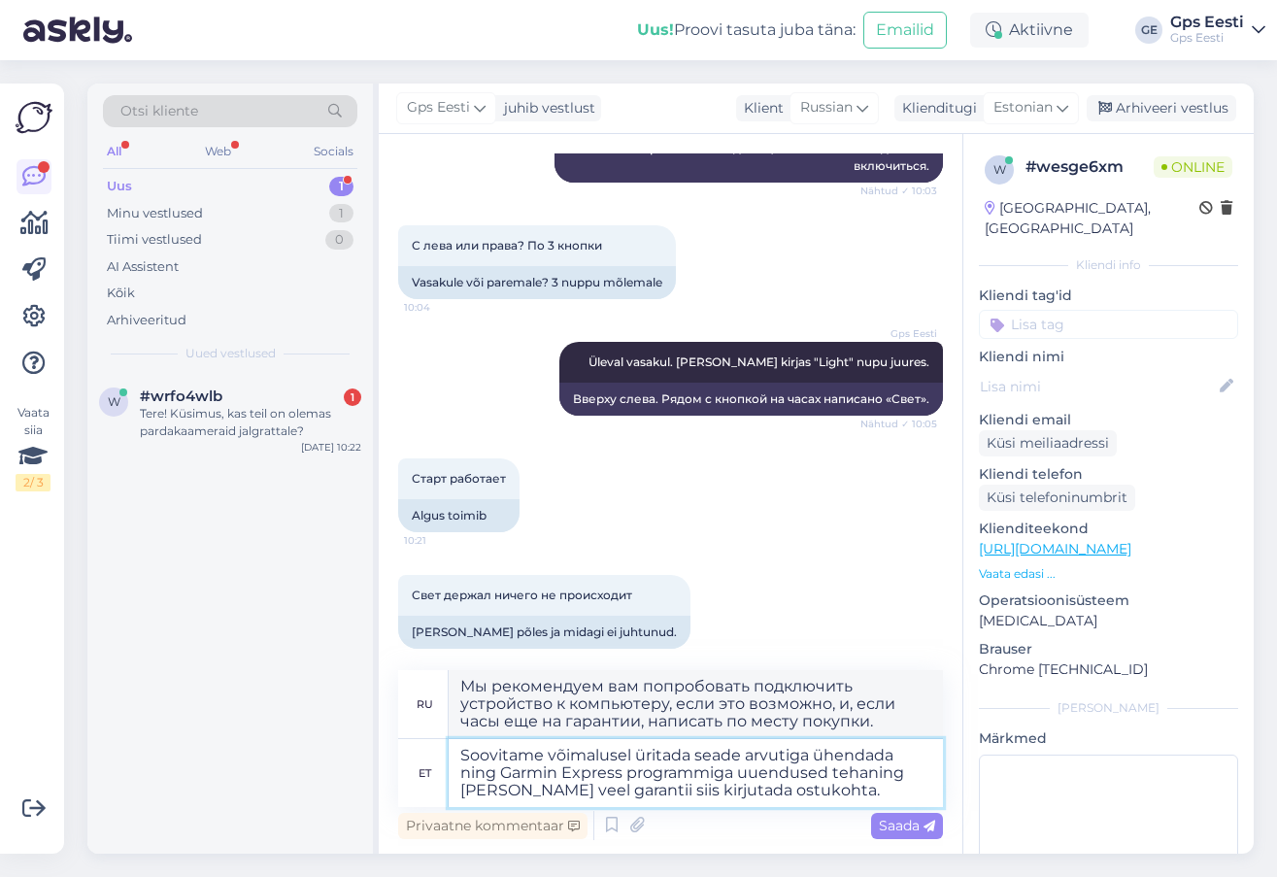
type textarea "Soovitame võimalusel üritada seade arvutiga ühendada ning Garmin Express progra…"
type textarea "Мы рекомендуем вам попробовать подключить устройство к компьютеру и обновить ег…"
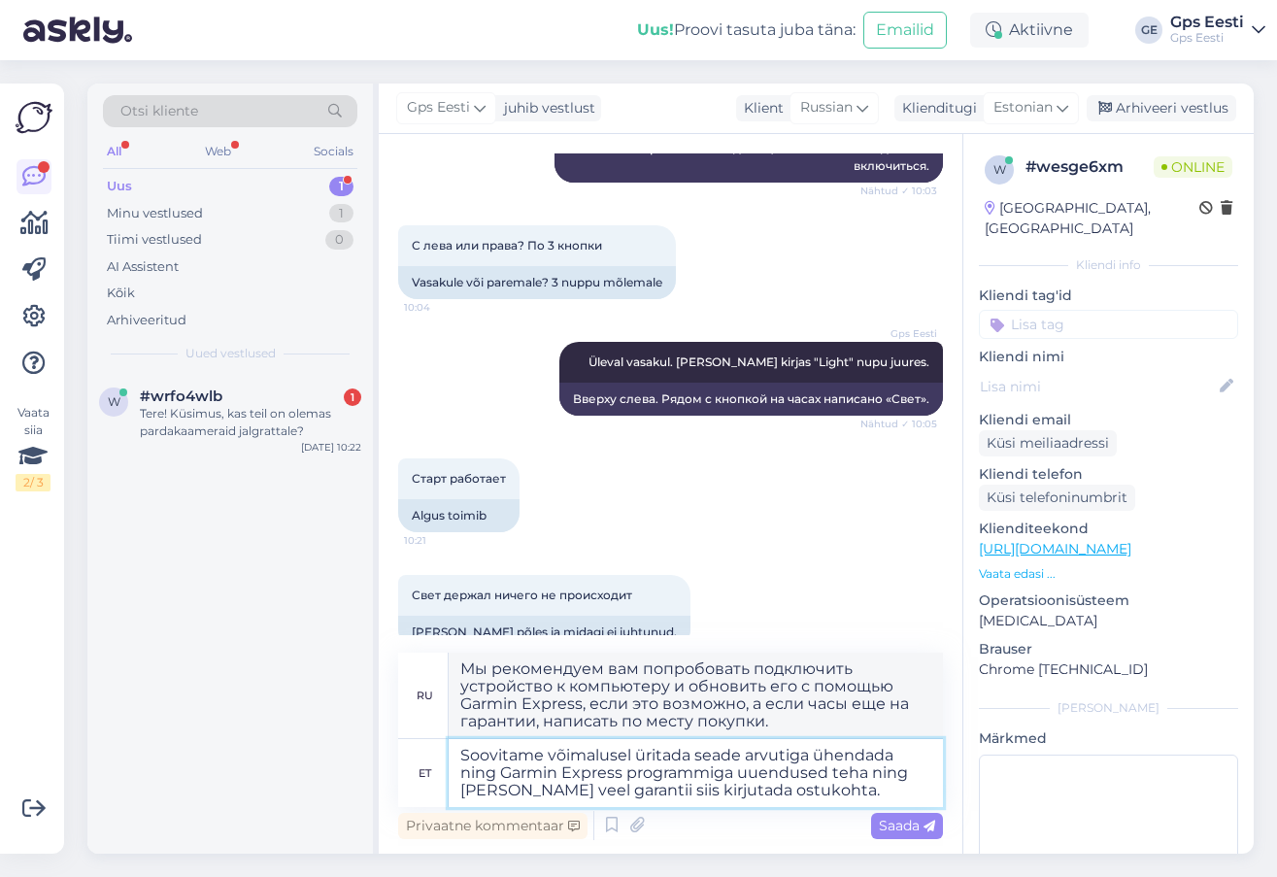
click at [847, 782] on textarea "Soovitame võimalusel üritada seade arvutiga ühendada ning Garmin Express progra…" at bounding box center [696, 773] width 494 height 68
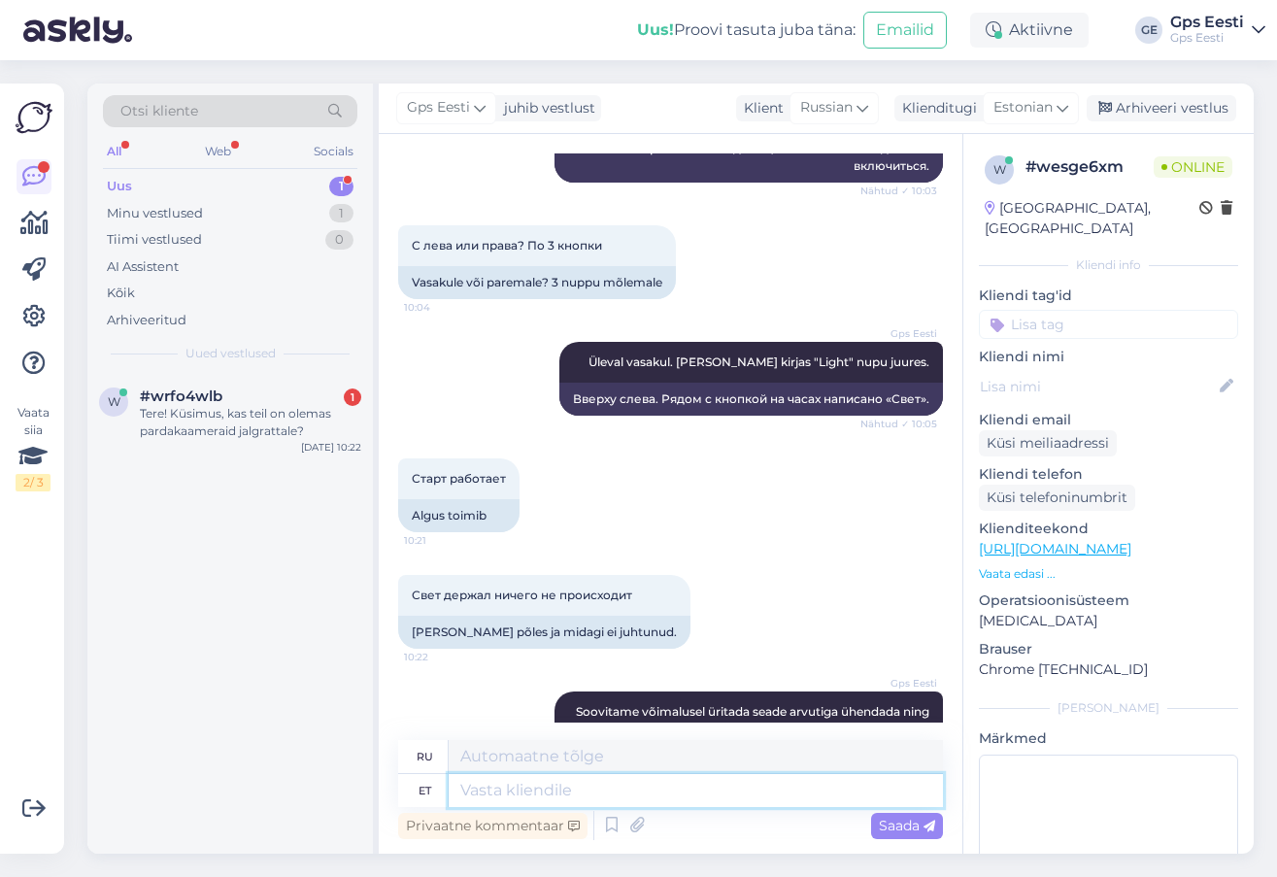
scroll to position [655, 0]
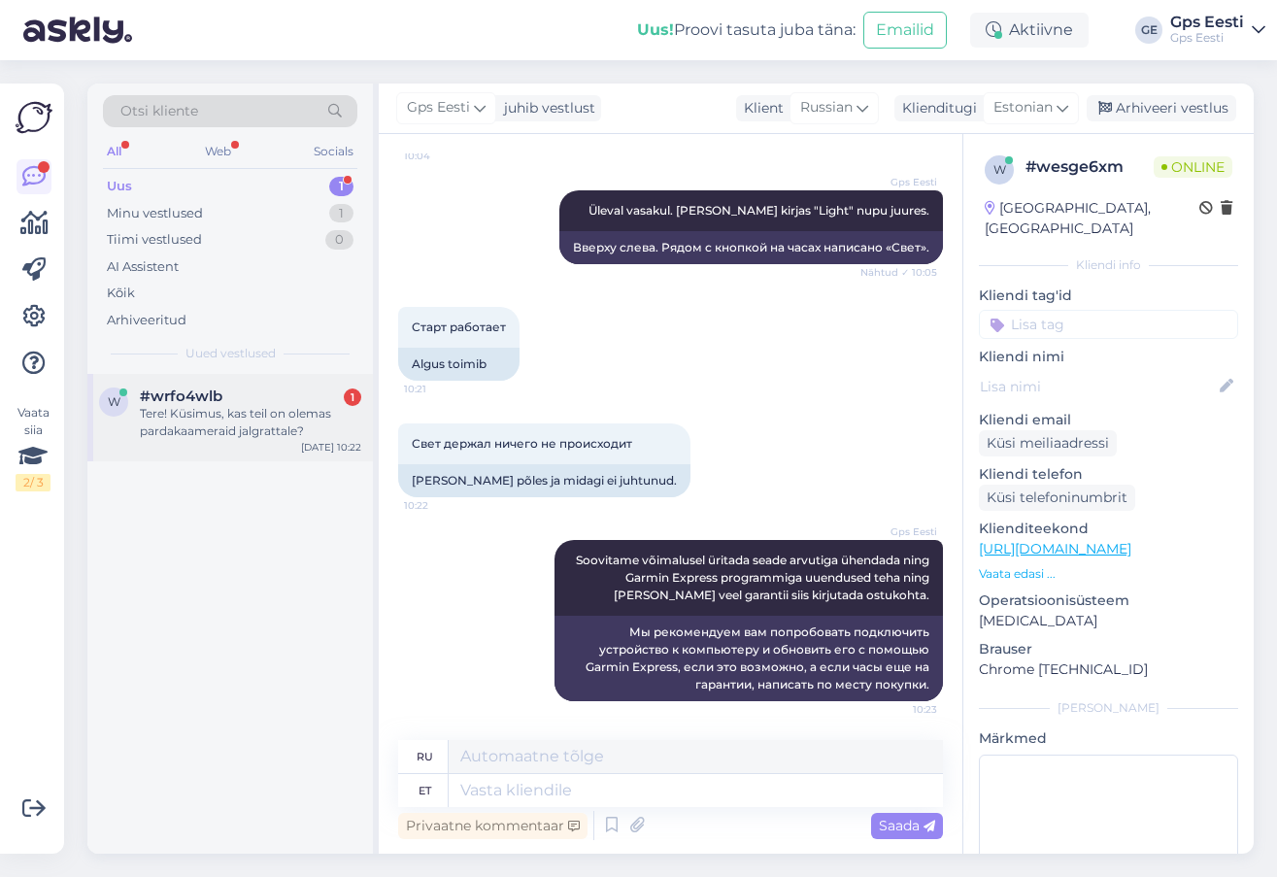
click at [180, 401] on span "#wrfo4wlb" at bounding box center [181, 396] width 83 height 17
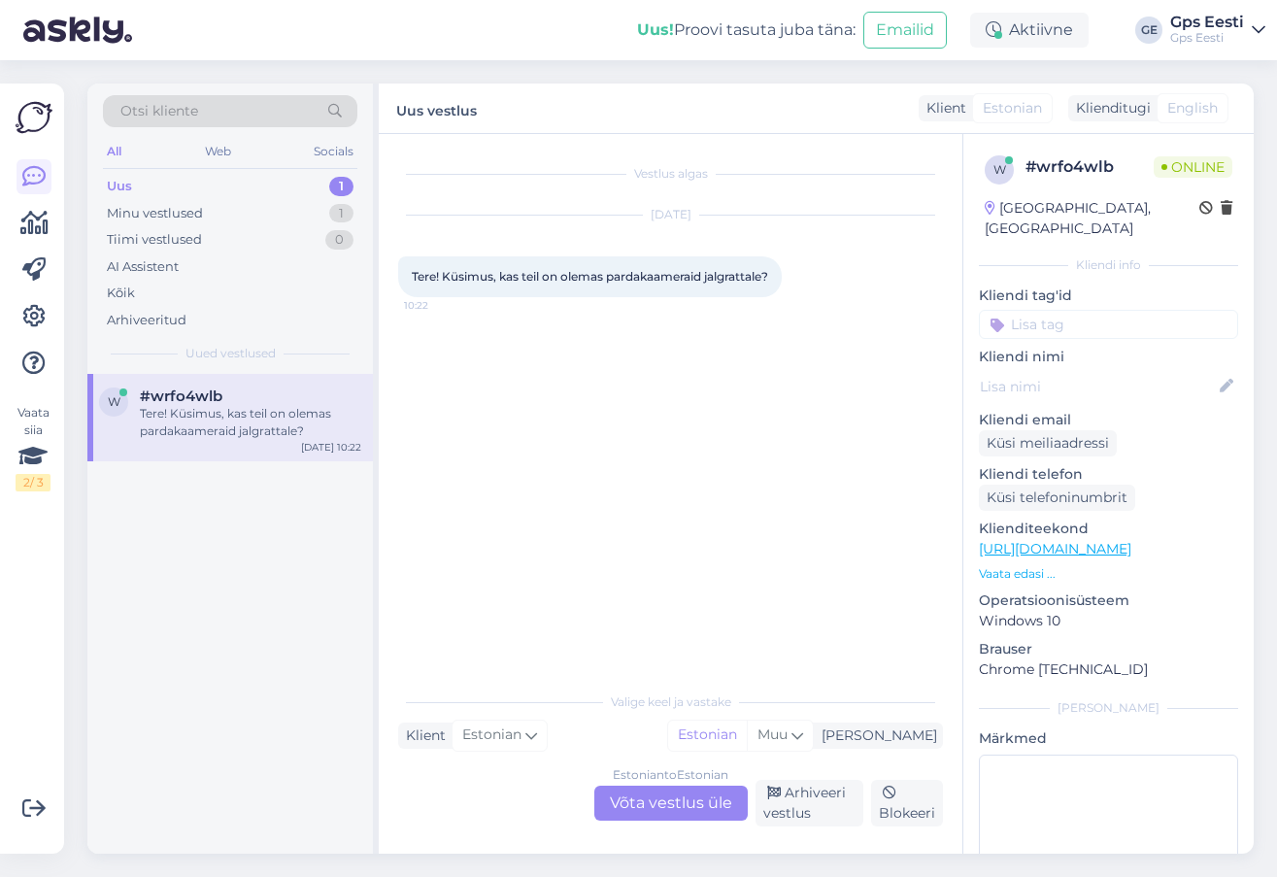
scroll to position [0, 0]
click at [648, 813] on div "Estonian to Estonian Võta vestlus üle" at bounding box center [670, 803] width 153 height 35
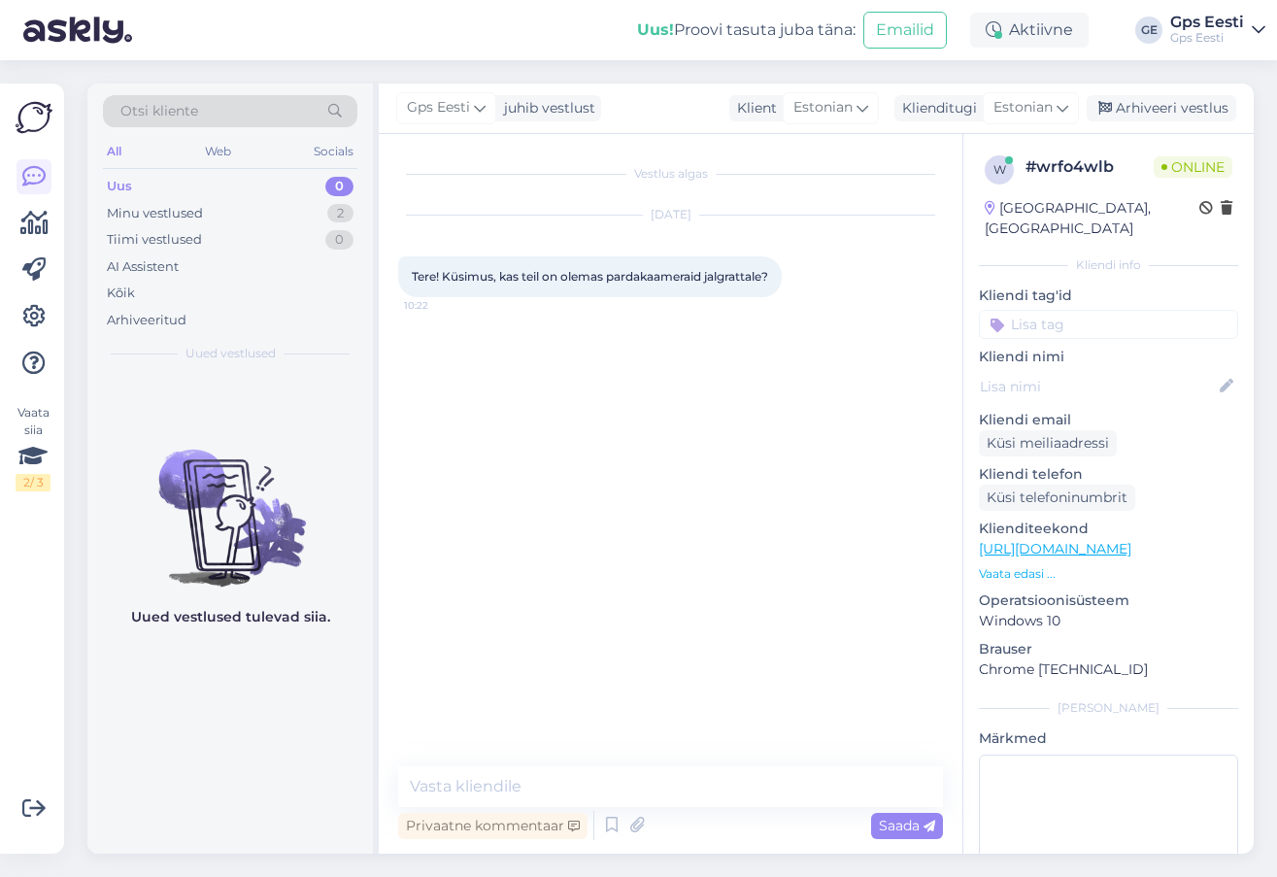
click at [1101, 540] on link "[URL][DOMAIN_NAME]" at bounding box center [1055, 548] width 152 height 17
click at [545, 800] on textarea at bounding box center [670, 786] width 545 height 41
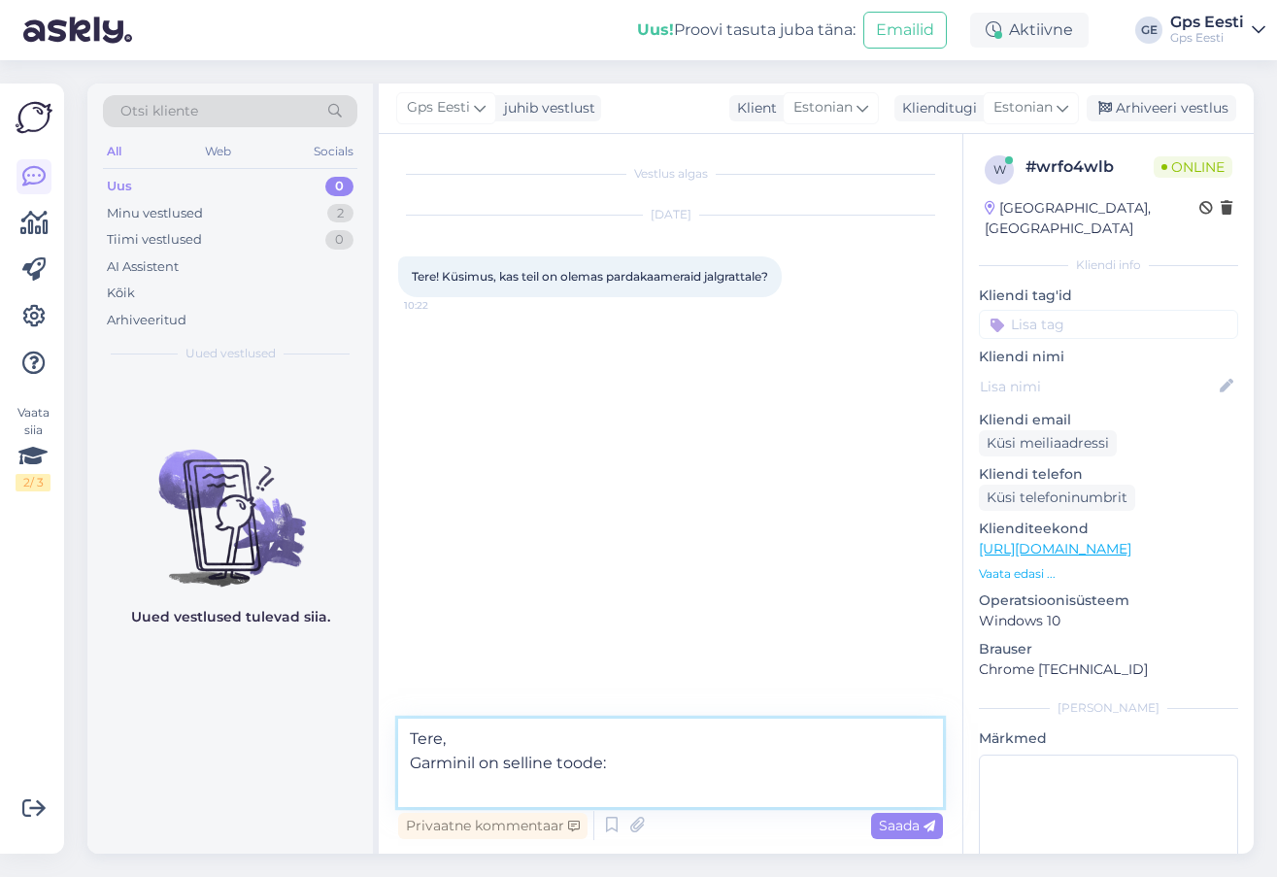
paste textarea "[URL][DOMAIN_NAME]"
type textarea "Tere, Garminil on selline toode: [URL][DOMAIN_NAME]"
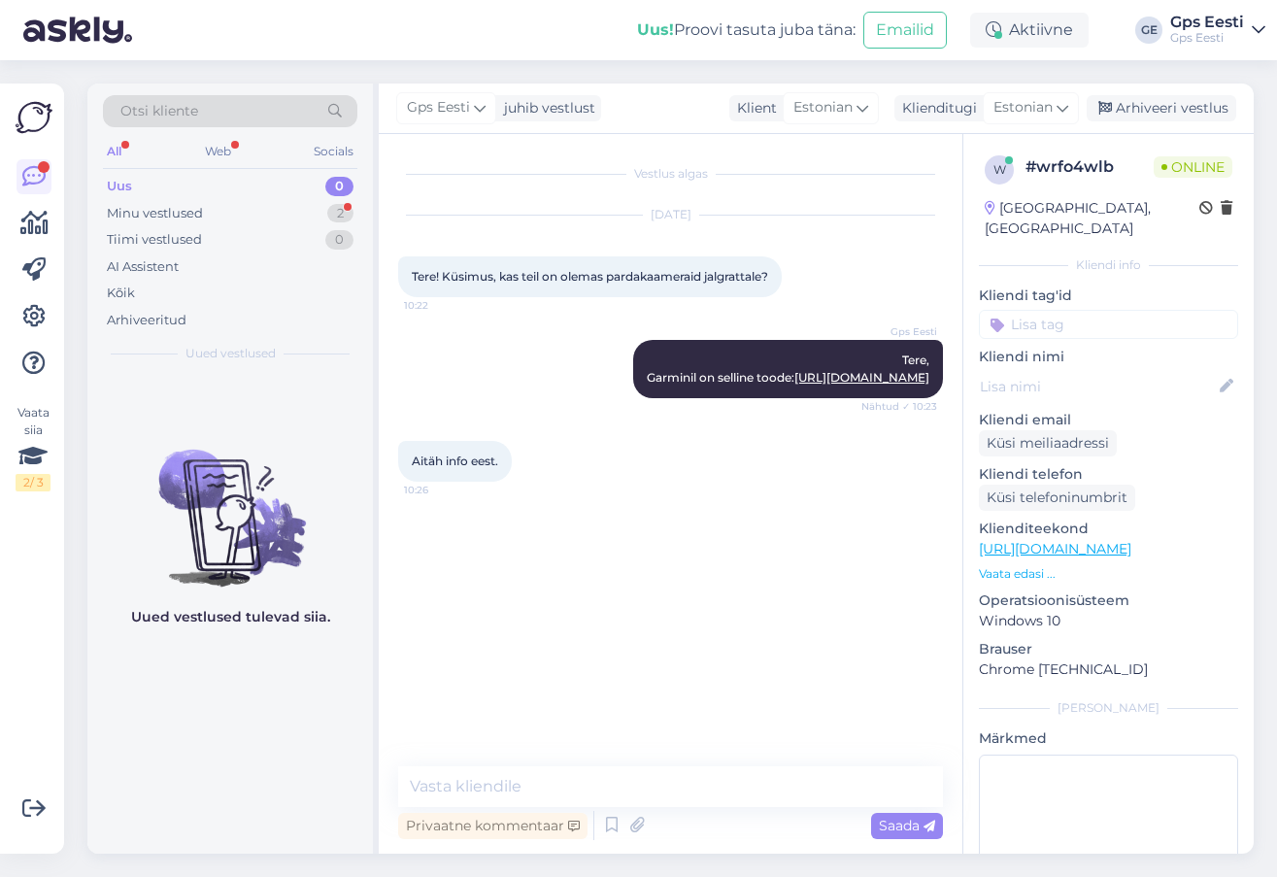
click at [614, 678] on div "Vestlus algas [DATE] Tere! Küsimus, kas teil on olemas pardakaameraid jalgratta…" at bounding box center [679, 450] width 562 height 595
click at [663, 789] on textarea at bounding box center [670, 786] width 545 height 41
click at [213, 208] on div "Minu vestlused 2" at bounding box center [230, 213] width 254 height 27
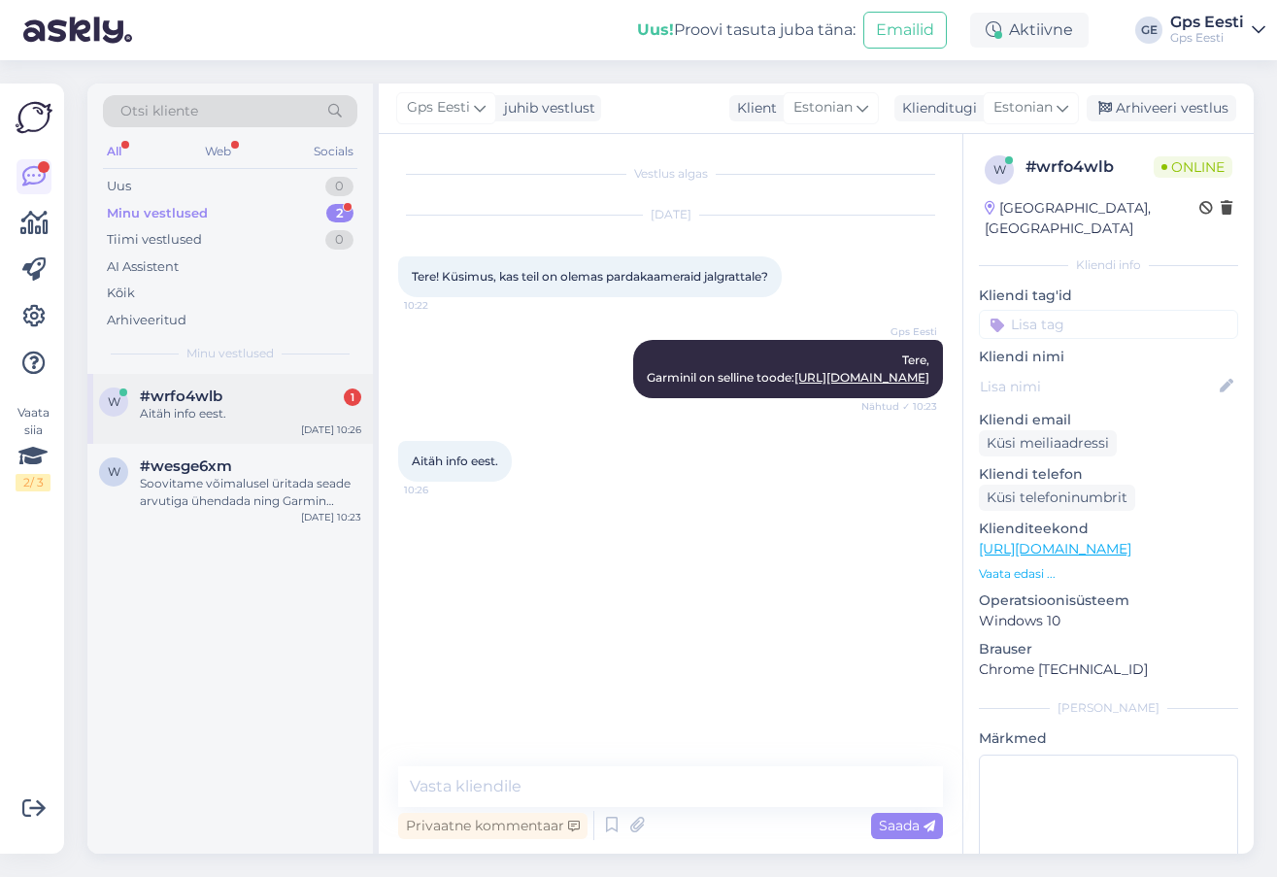
click at [210, 406] on div "Aitäh info eest." at bounding box center [250, 413] width 221 height 17
click at [197, 466] on span "#wesge6xm" at bounding box center [186, 465] width 92 height 17
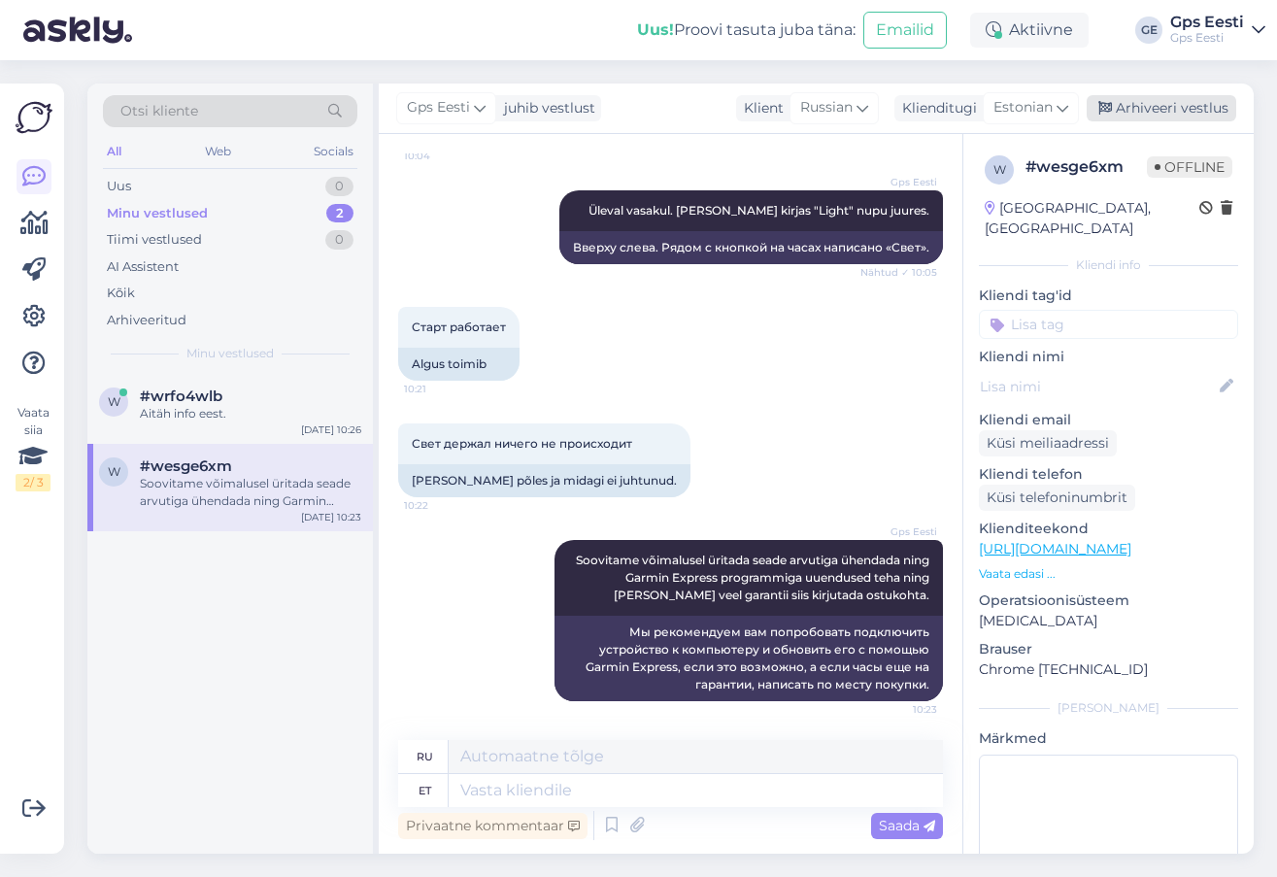
click at [1184, 106] on div "Arhiveeri vestlus" at bounding box center [1162, 108] width 150 height 26
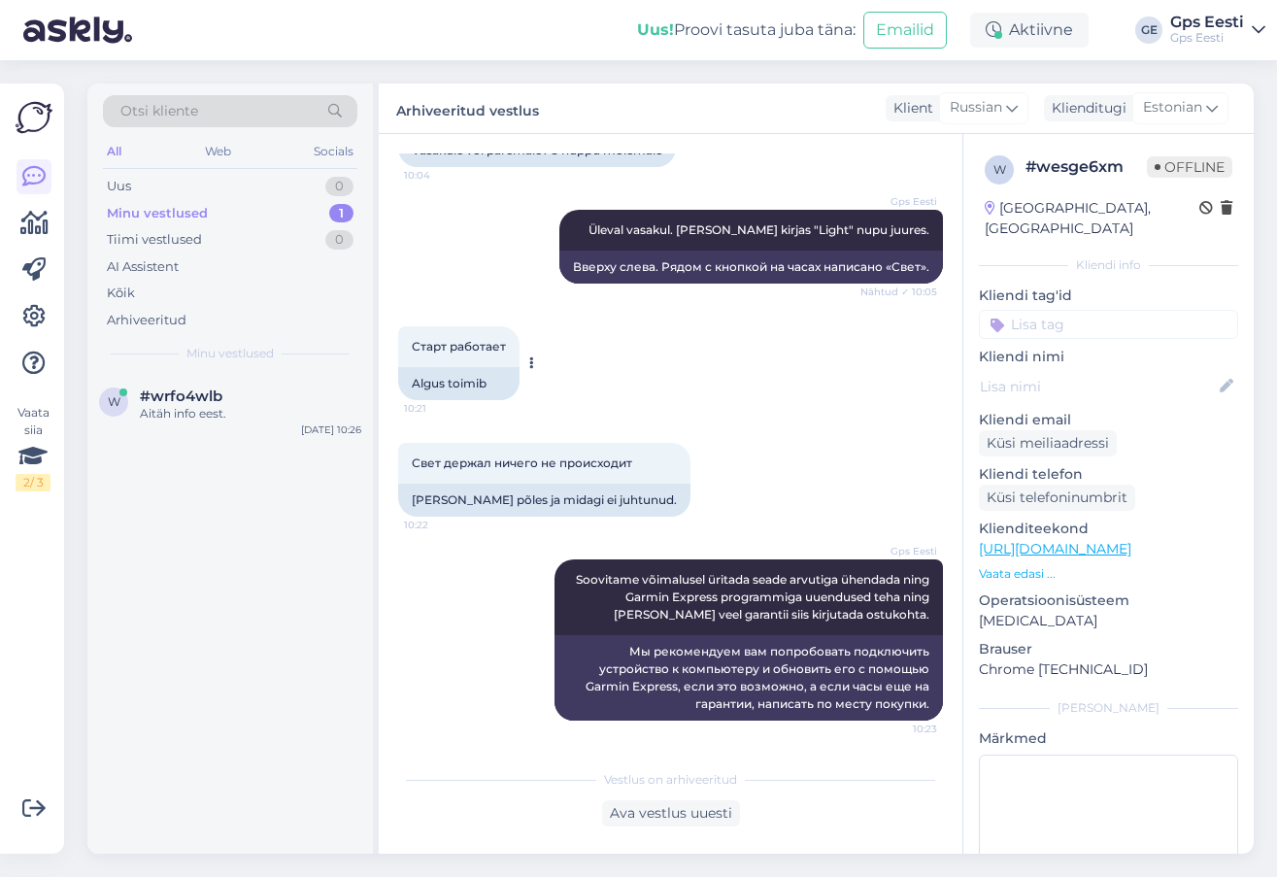
scroll to position [635, 0]
click at [169, 414] on div "Aitäh info eest." at bounding box center [250, 413] width 221 height 17
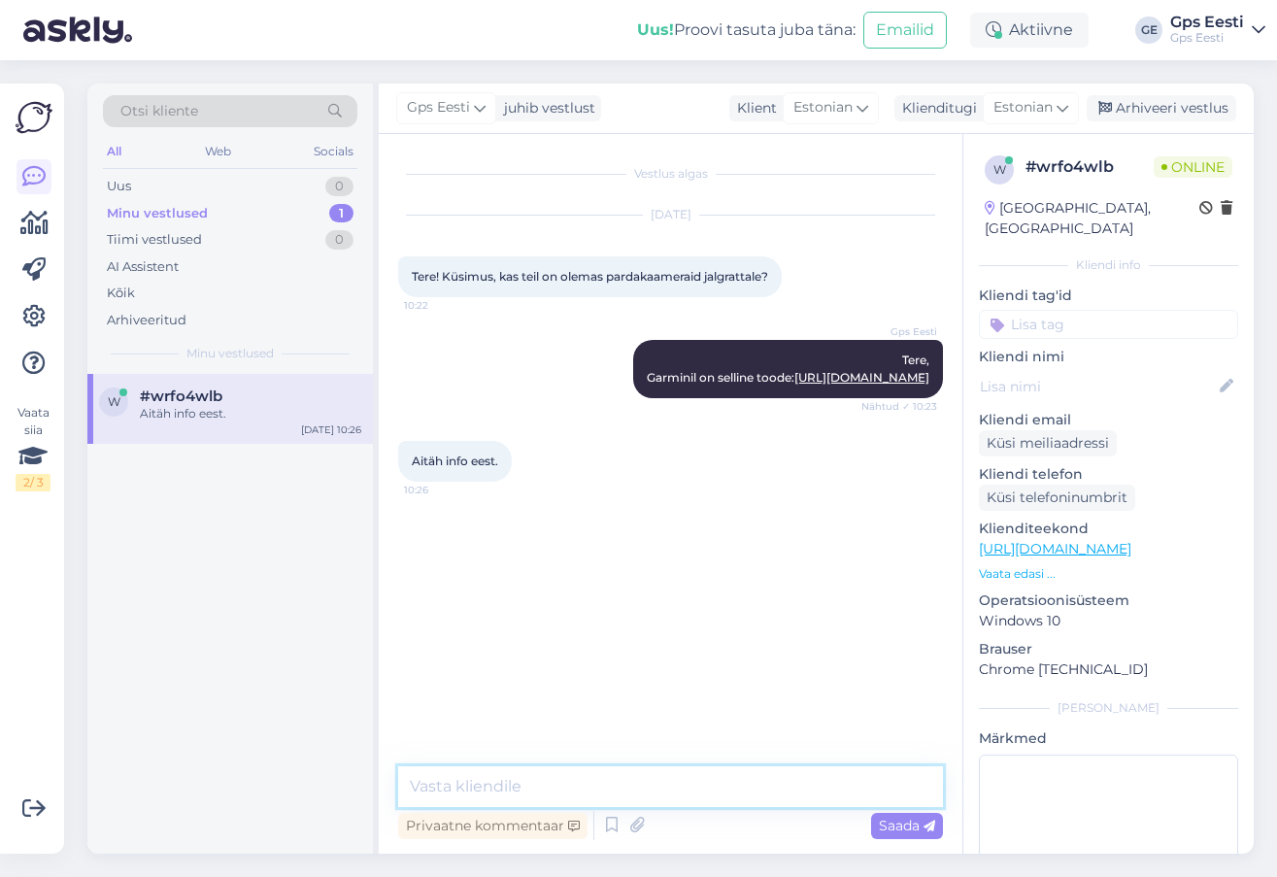
click at [595, 783] on textarea at bounding box center [670, 786] width 545 height 41
click at [1074, 540] on link "[URL][DOMAIN_NAME]" at bounding box center [1055, 548] width 152 height 17
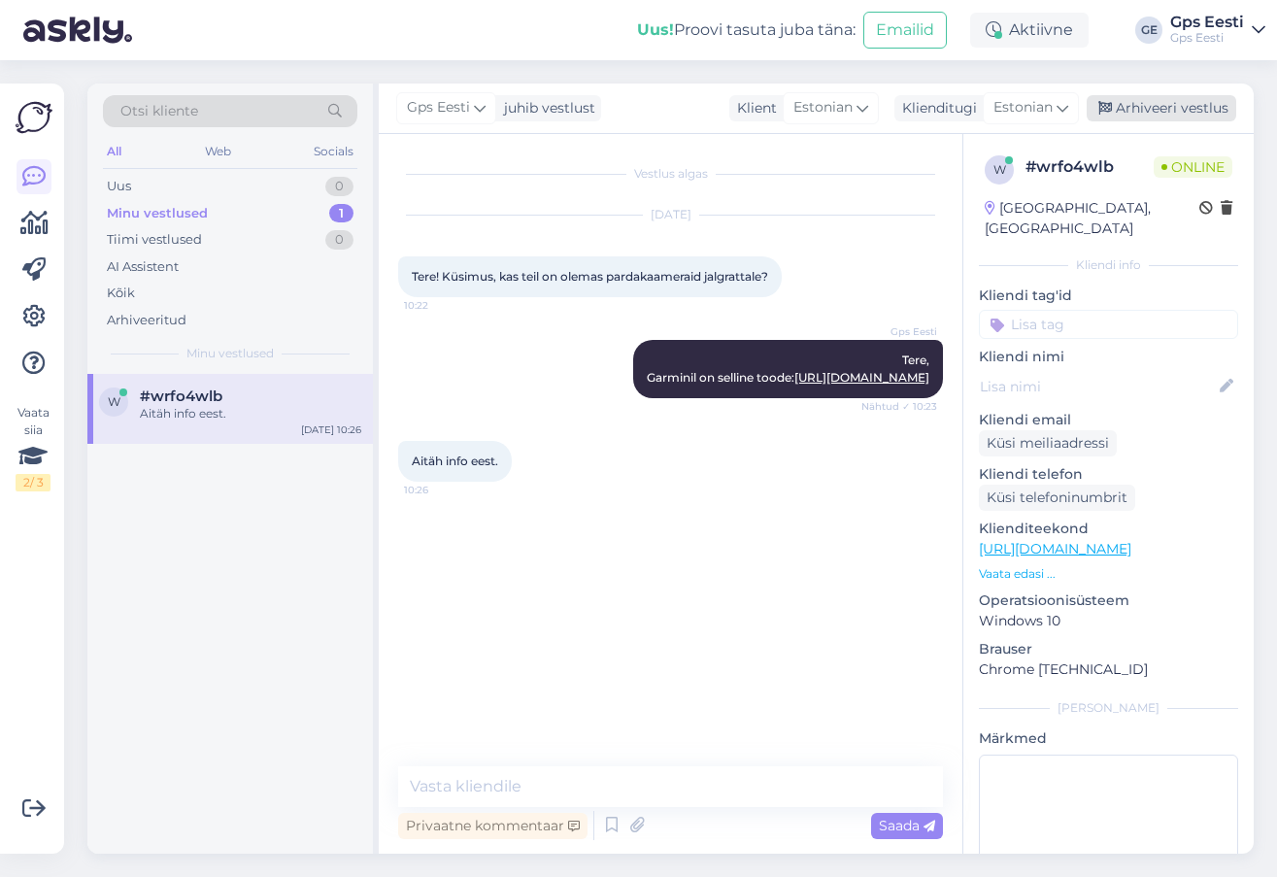
click at [1163, 115] on div "Arhiveeri vestlus" at bounding box center [1162, 108] width 150 height 26
